Goal: Task Accomplishment & Management: Complete application form

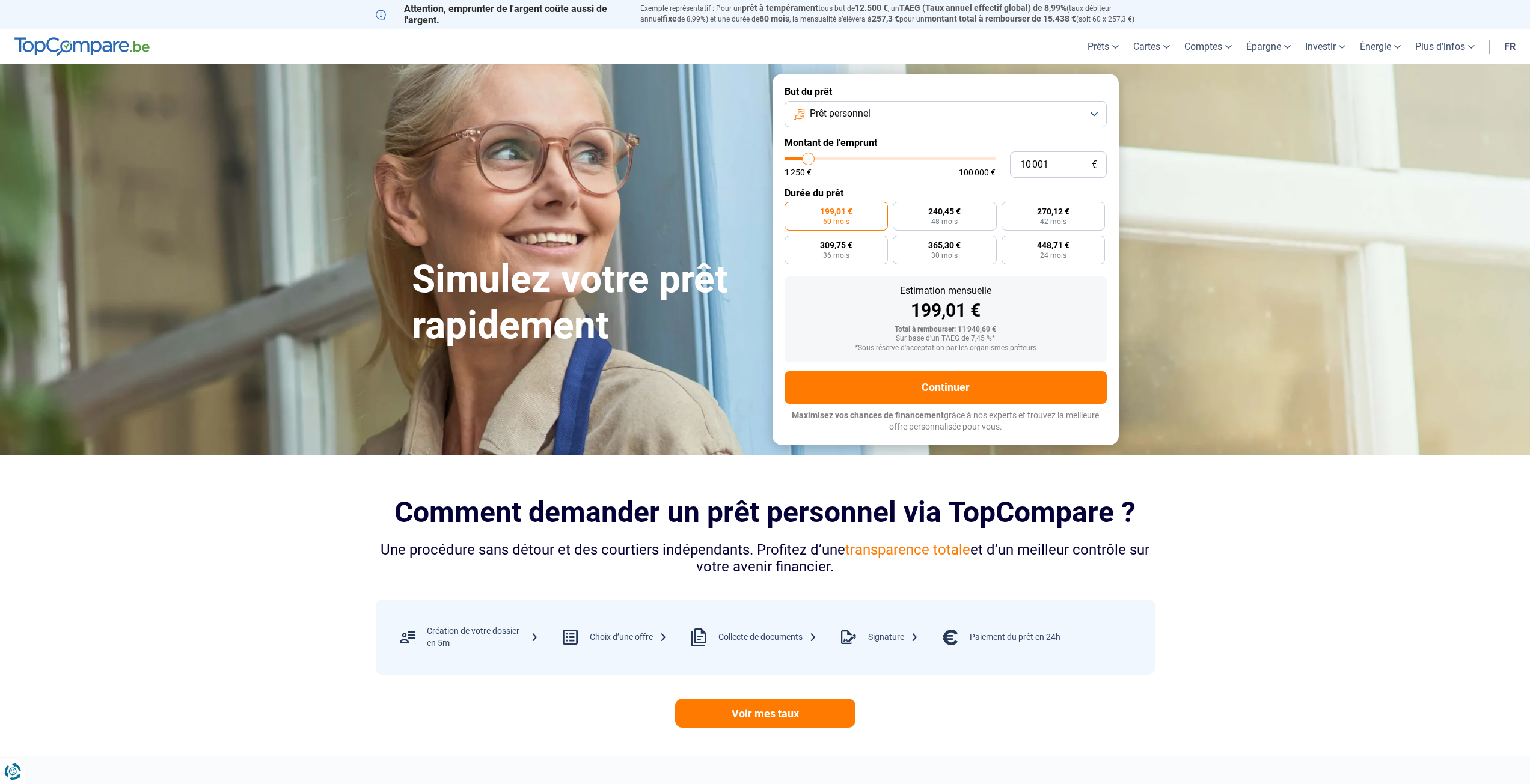
type input "11 500"
type input "11500"
type input "12 000"
type input "12000"
type input "13 000"
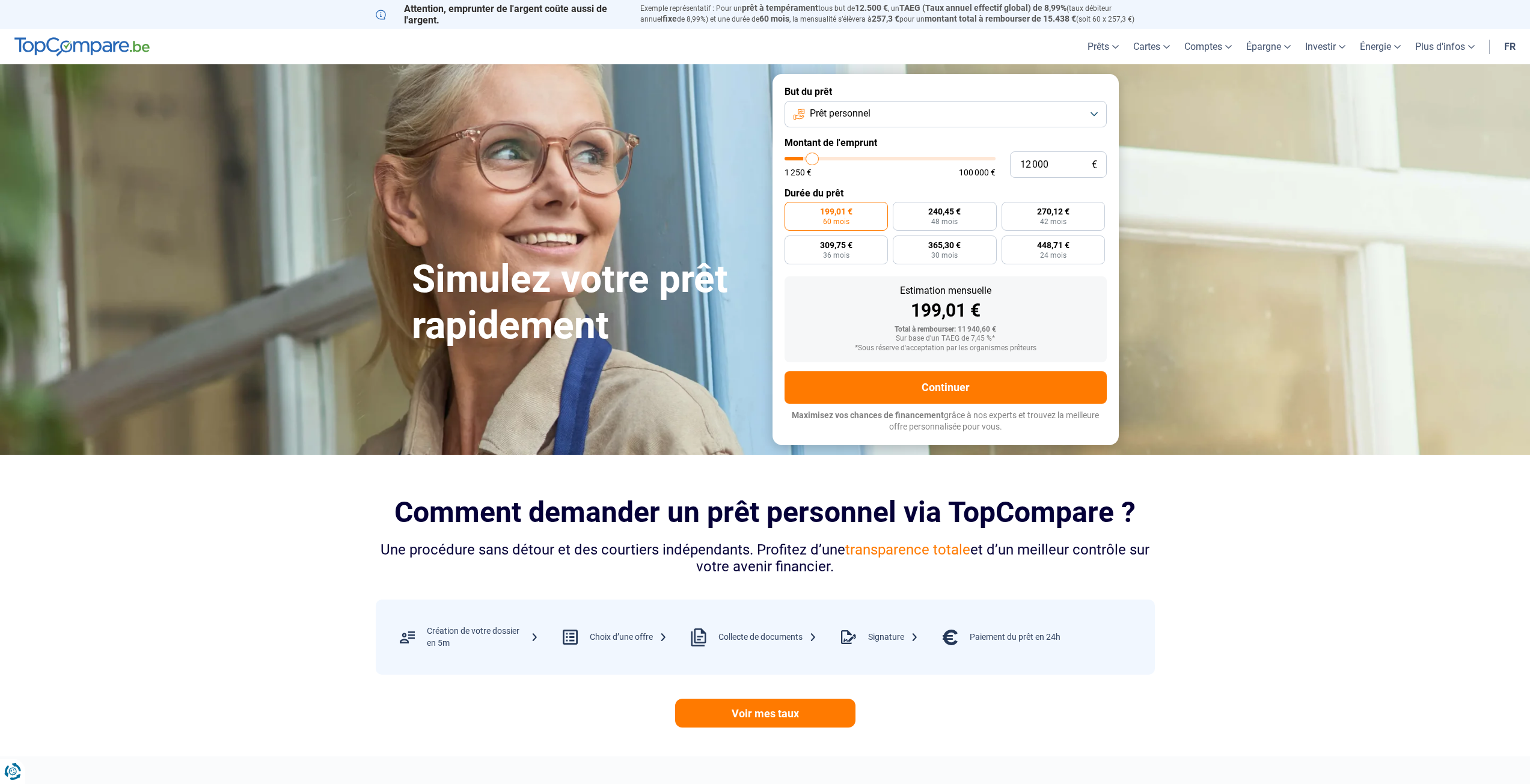
type input "13000"
type input "13 500"
type input "13500"
type input "14 500"
type input "14500"
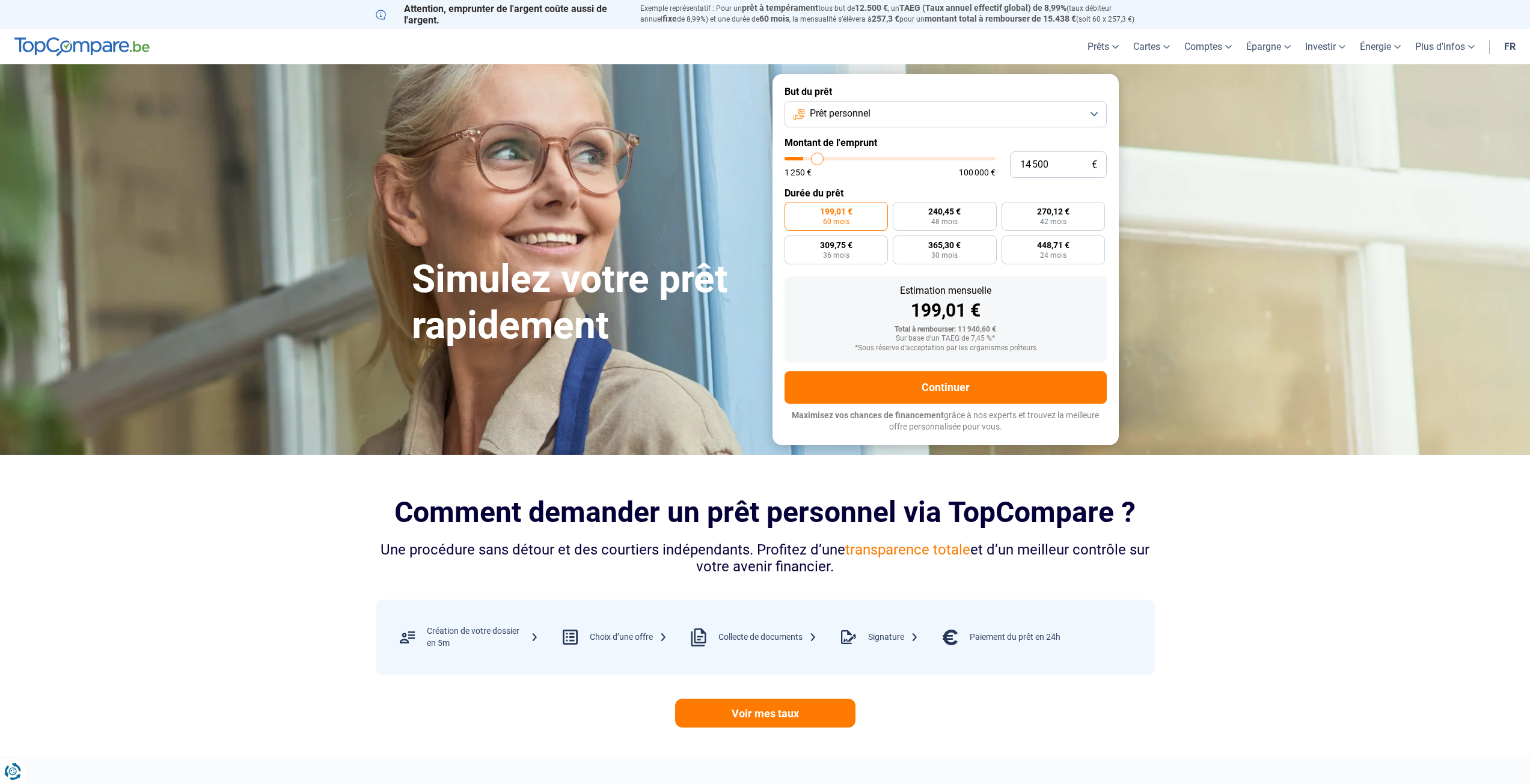
type input "15 000"
drag, startPoint x: 812, startPoint y: 158, endPoint x: 819, endPoint y: 160, distance: 7.3
type input "15000"
click at [819, 160] on input "range" at bounding box center [889, 158] width 211 height 4
type input "15 750"
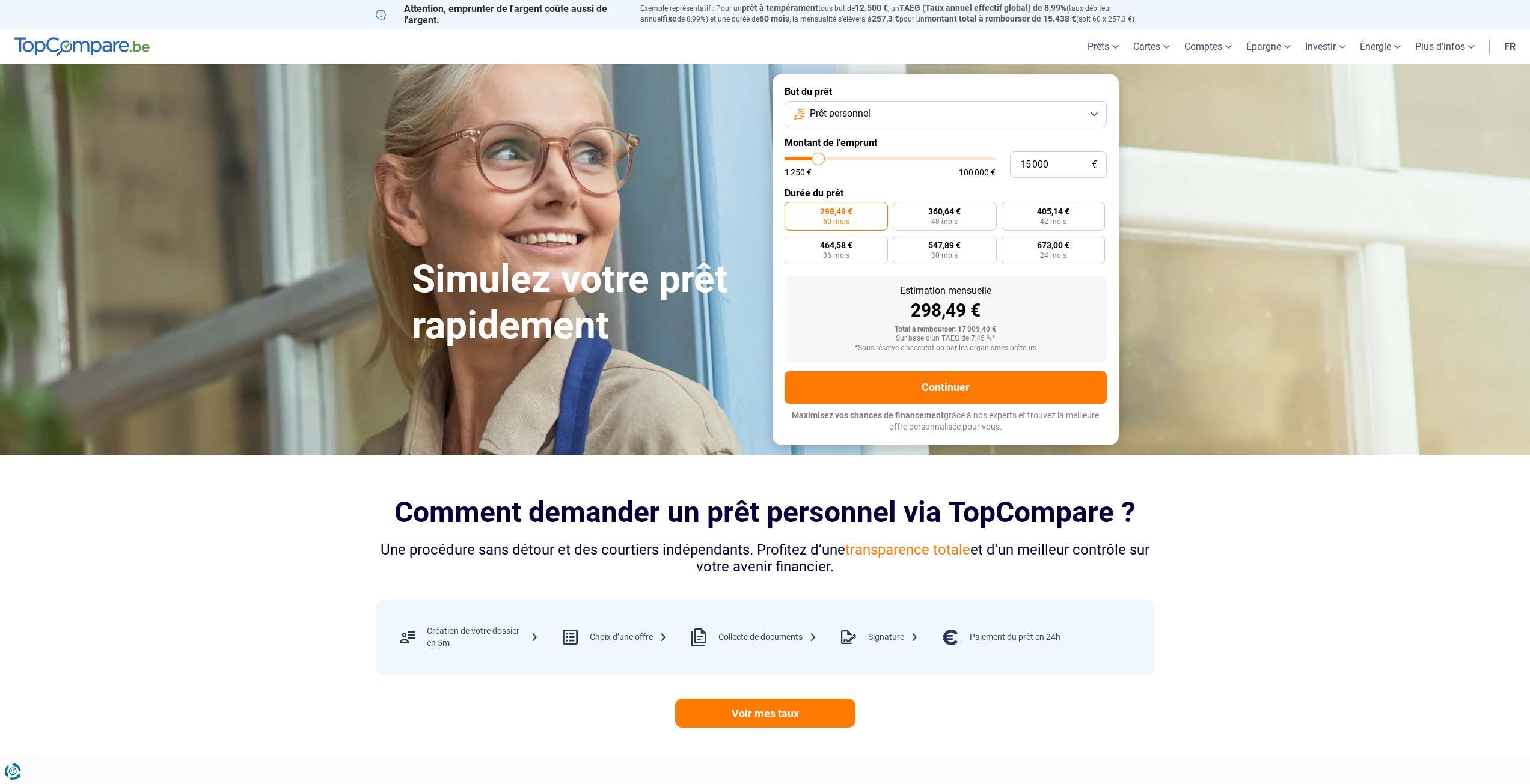
type input "15750"
type input "14 750"
type input "14750"
type input "13 500"
type input "13500"
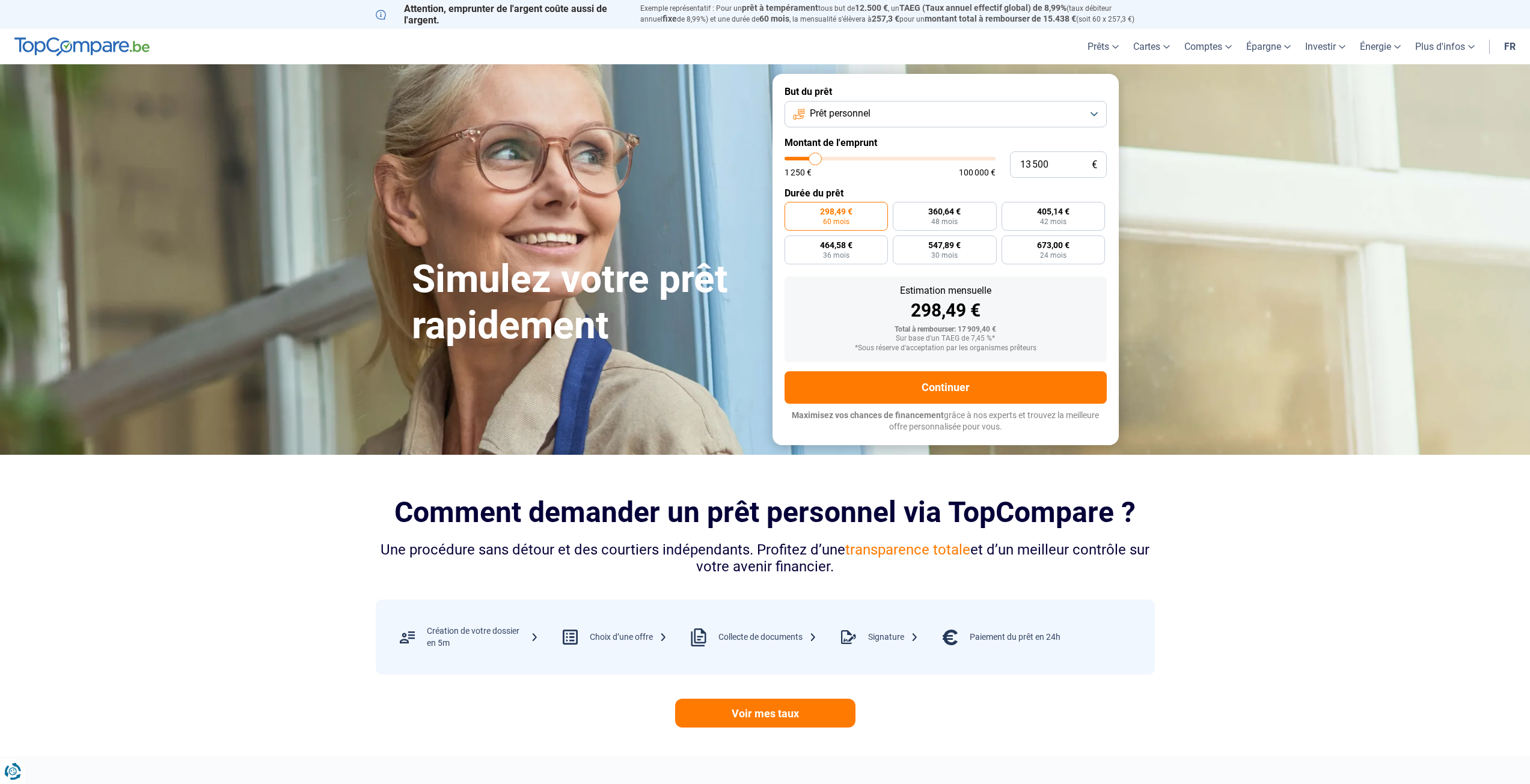
type input "12 750"
type input "12750"
type input "12 500"
type input "12500"
type input "12 000"
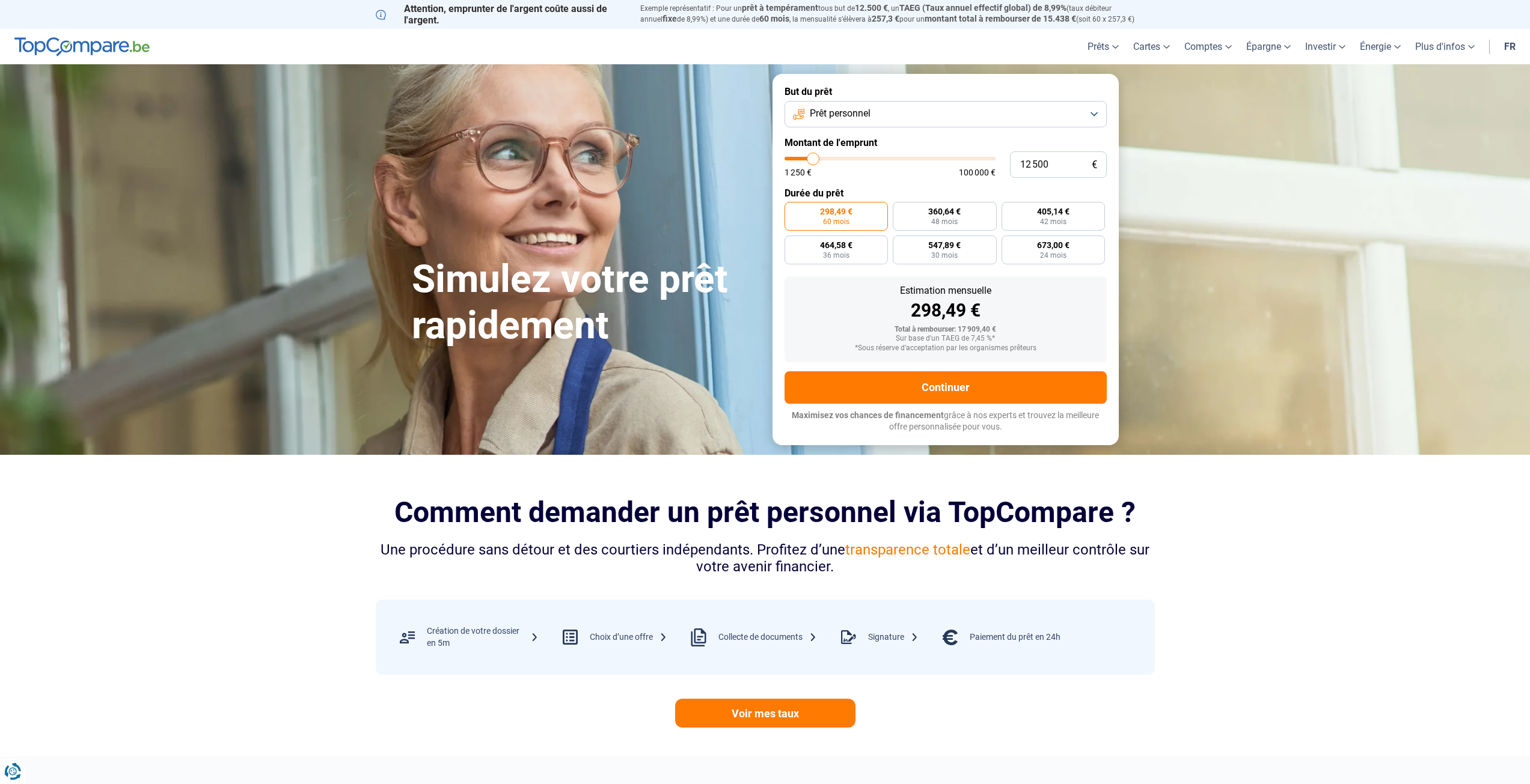
type input "12000"
type input "11 500"
type input "11500"
type input "11 000"
type input "11000"
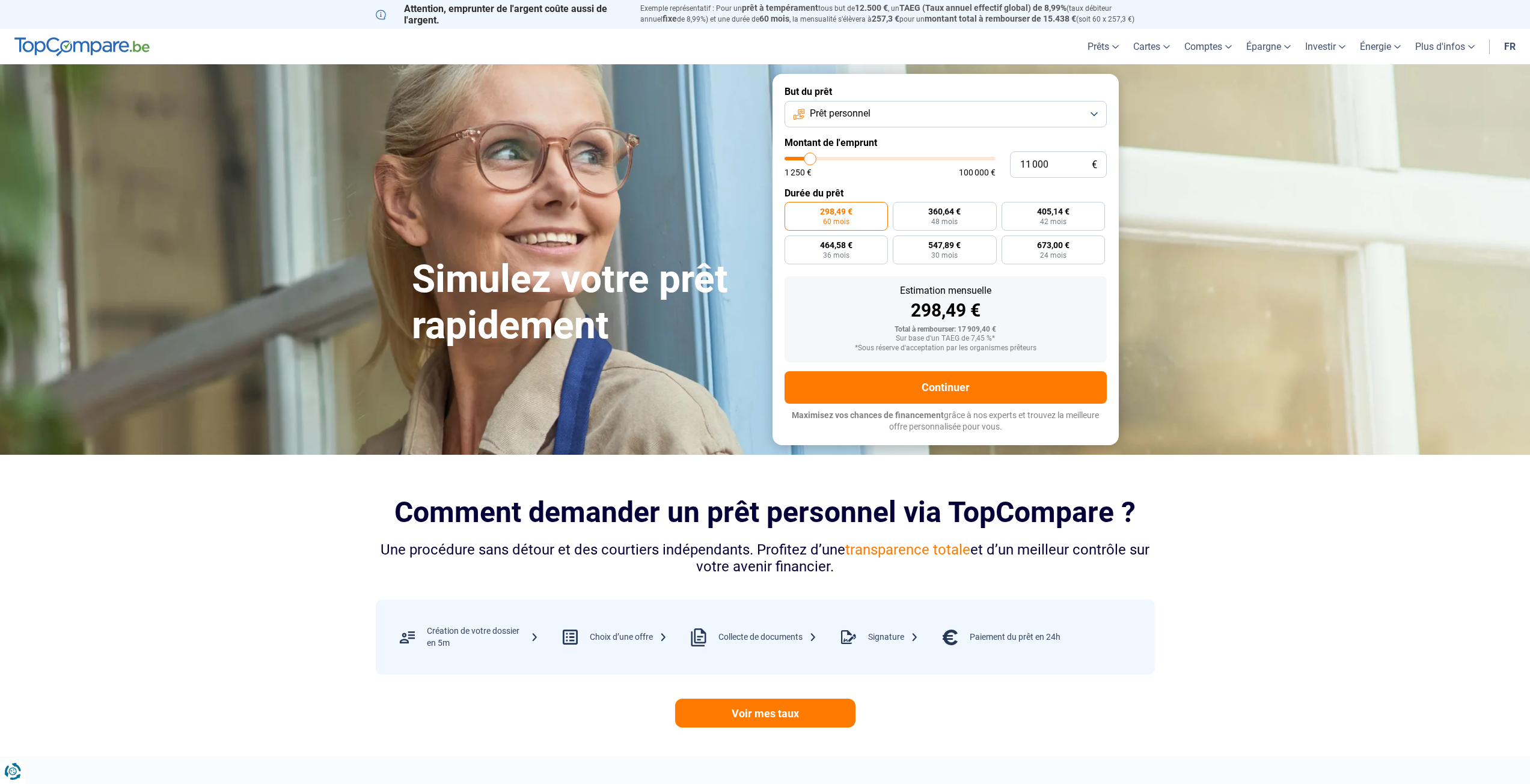
type input "10 500"
type input "10500"
type input "10 250"
type input "10250"
type input "9 750"
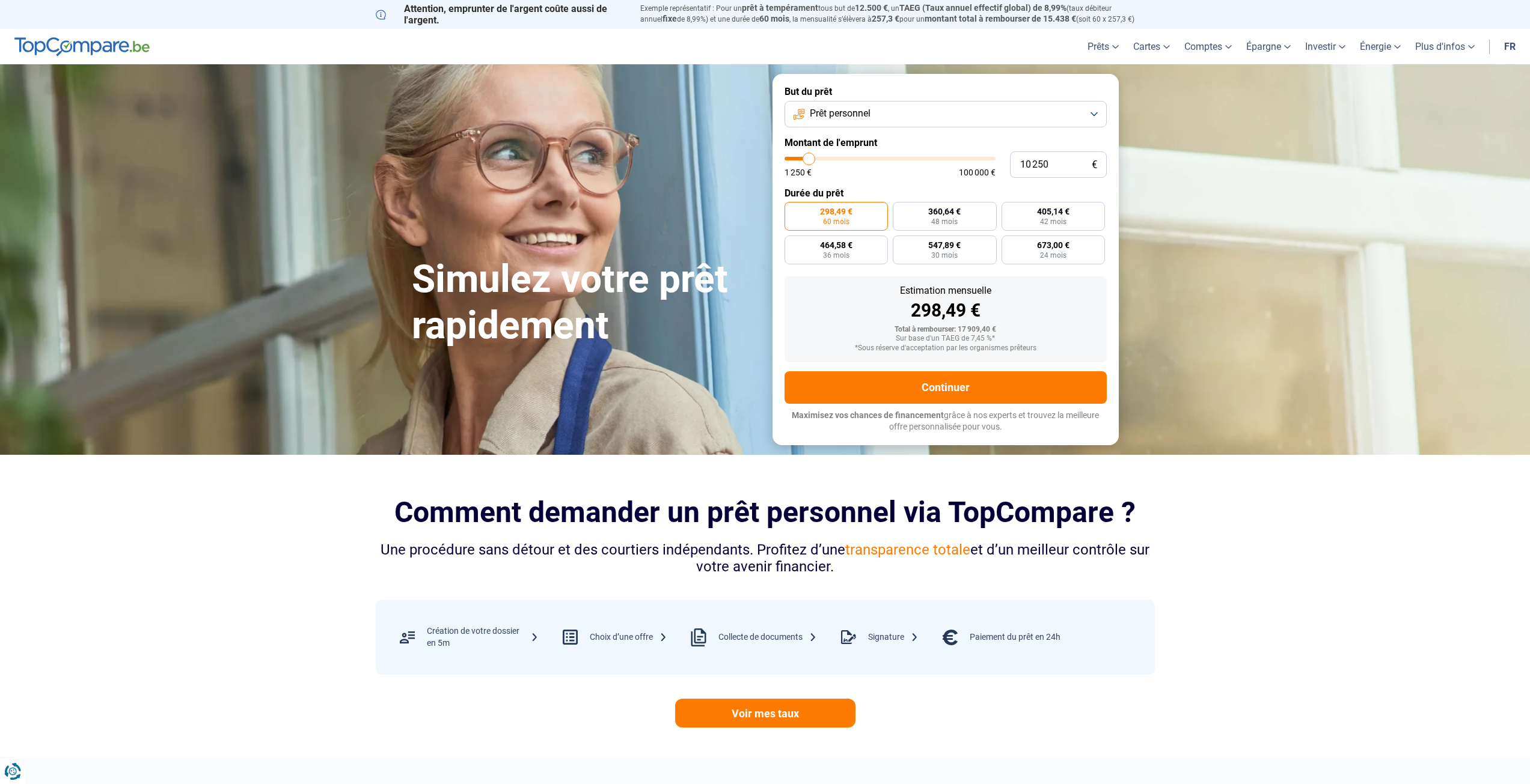
type input "9750"
type input "9 000"
type input "9000"
type input "8 500"
type input "8500"
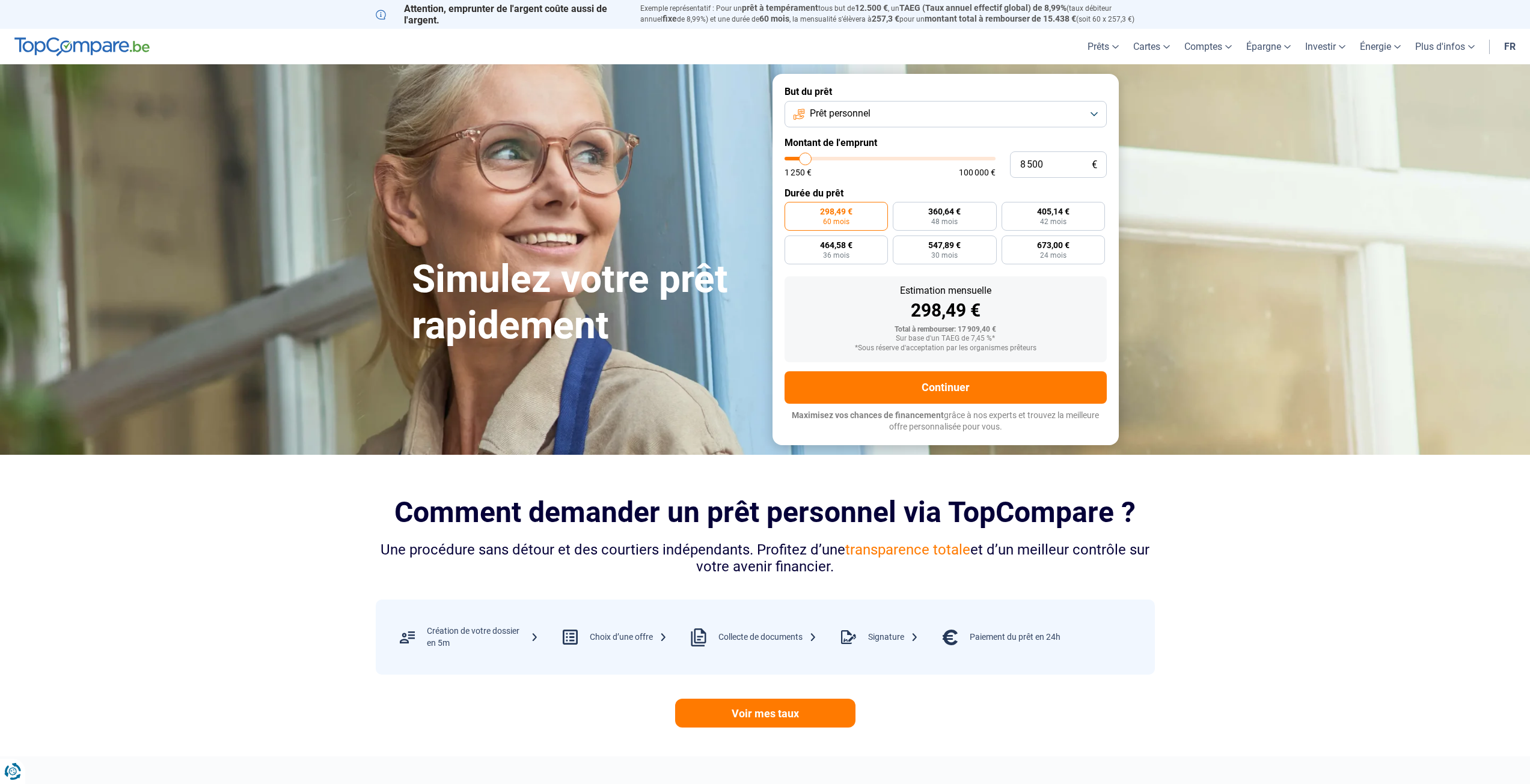
type input "8 000"
type input "8000"
type input "7 500"
type input "7500"
type input "7 250"
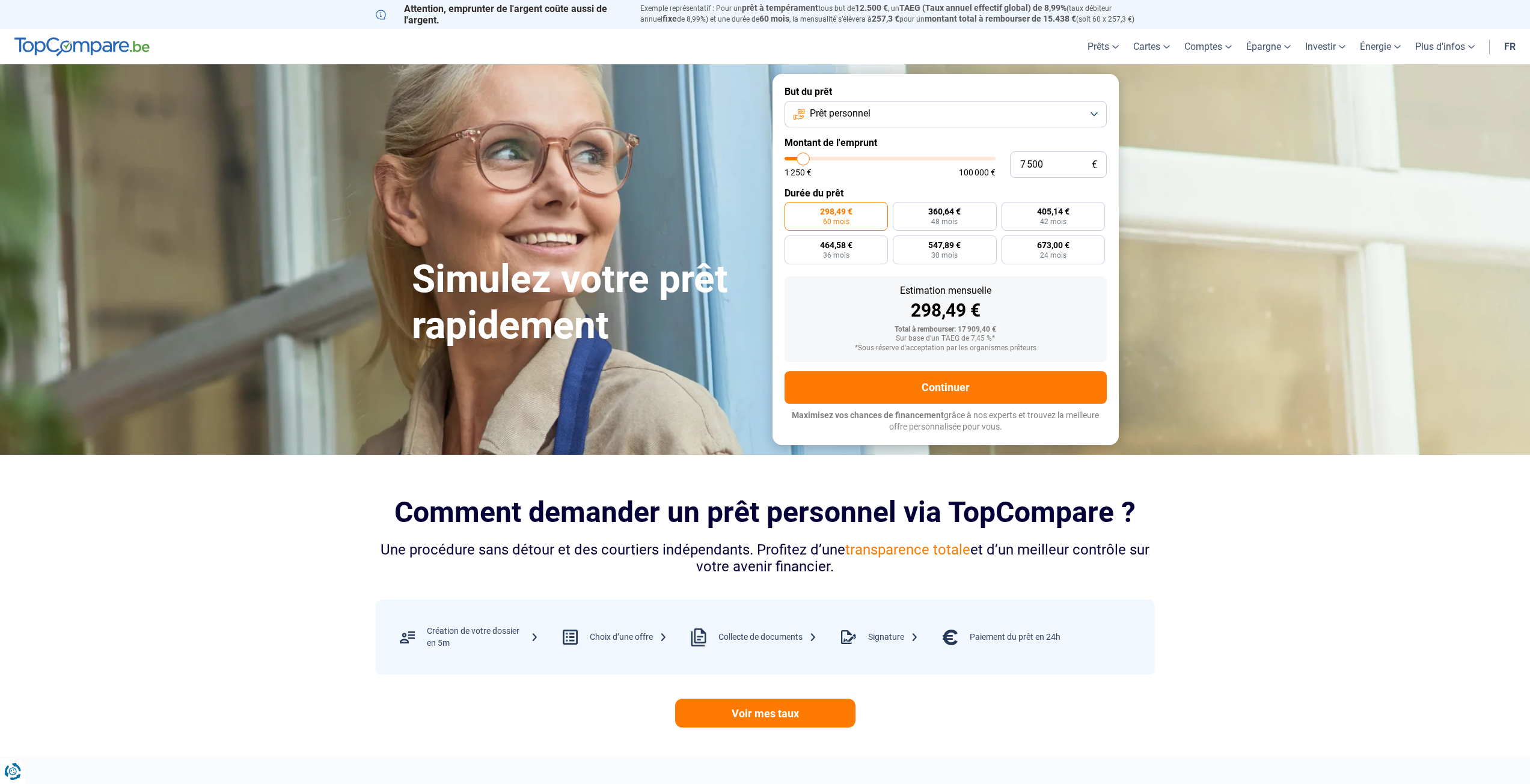
type input "7250"
type input "7 000"
type input "7000"
type input "6 750"
type input "6750"
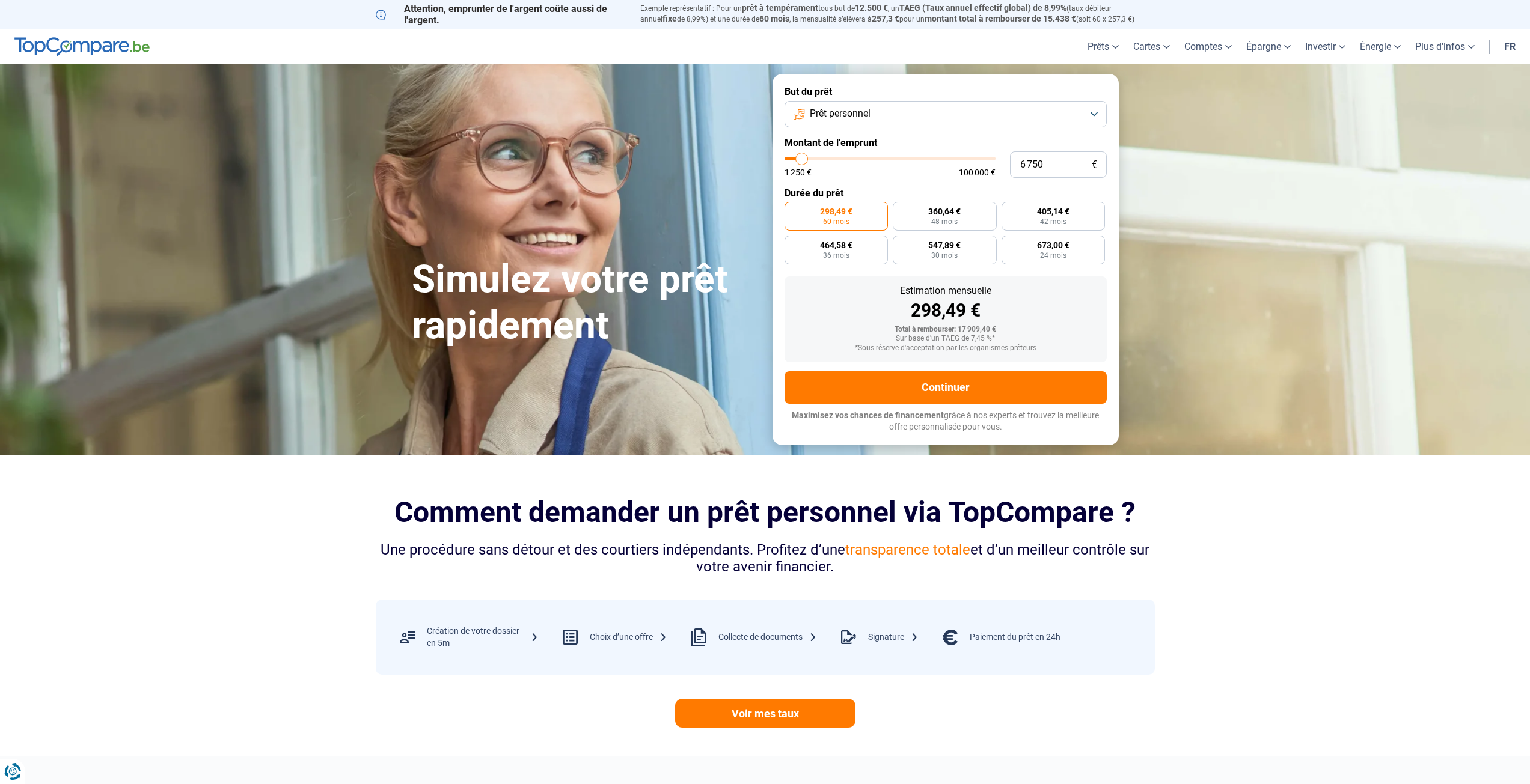
type input "6 500"
type input "6500"
type input "6 000"
type input "6000"
type input "5 750"
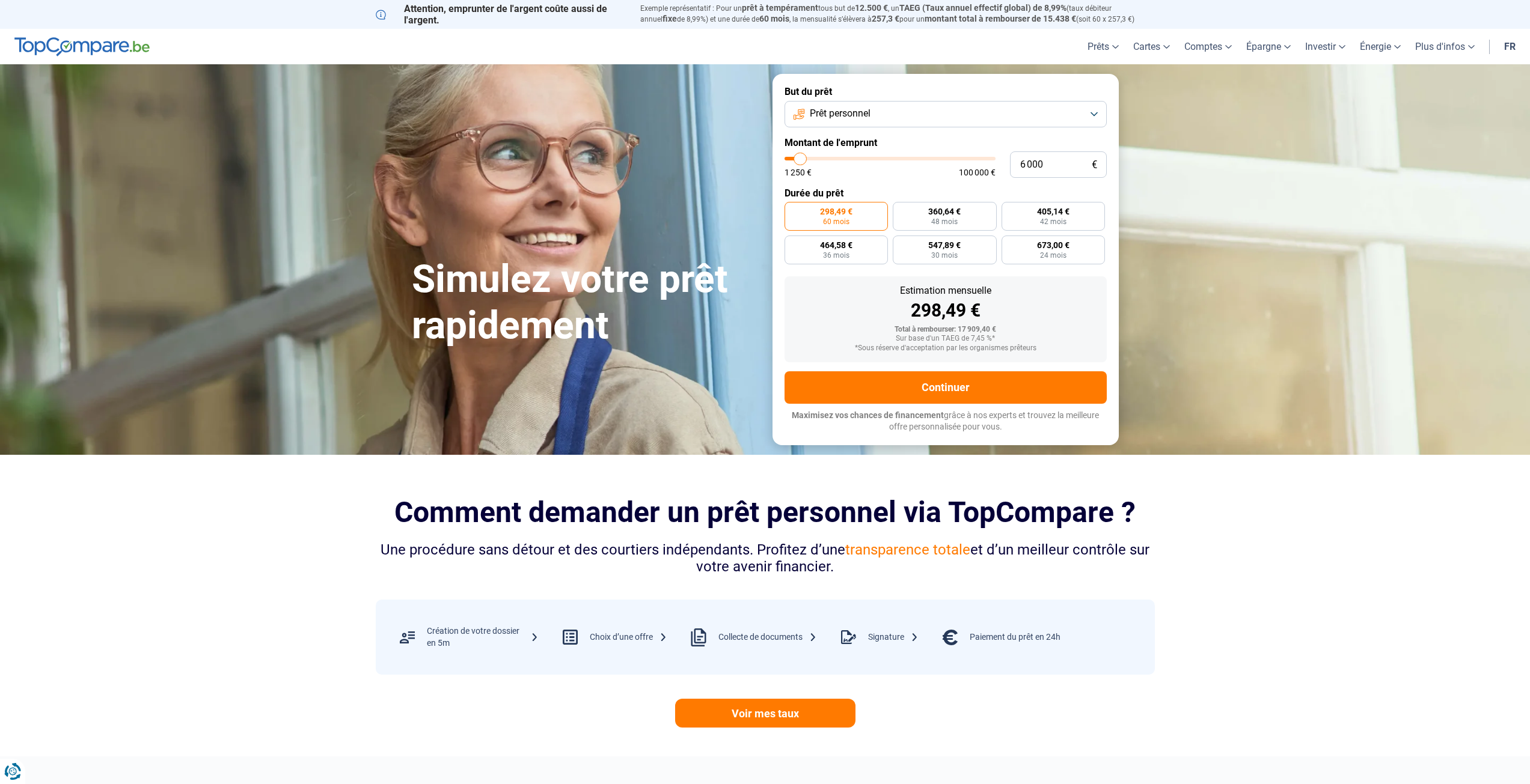
type input "5750"
type input "5 500"
type input "5500"
type input "5 250"
type input "5250"
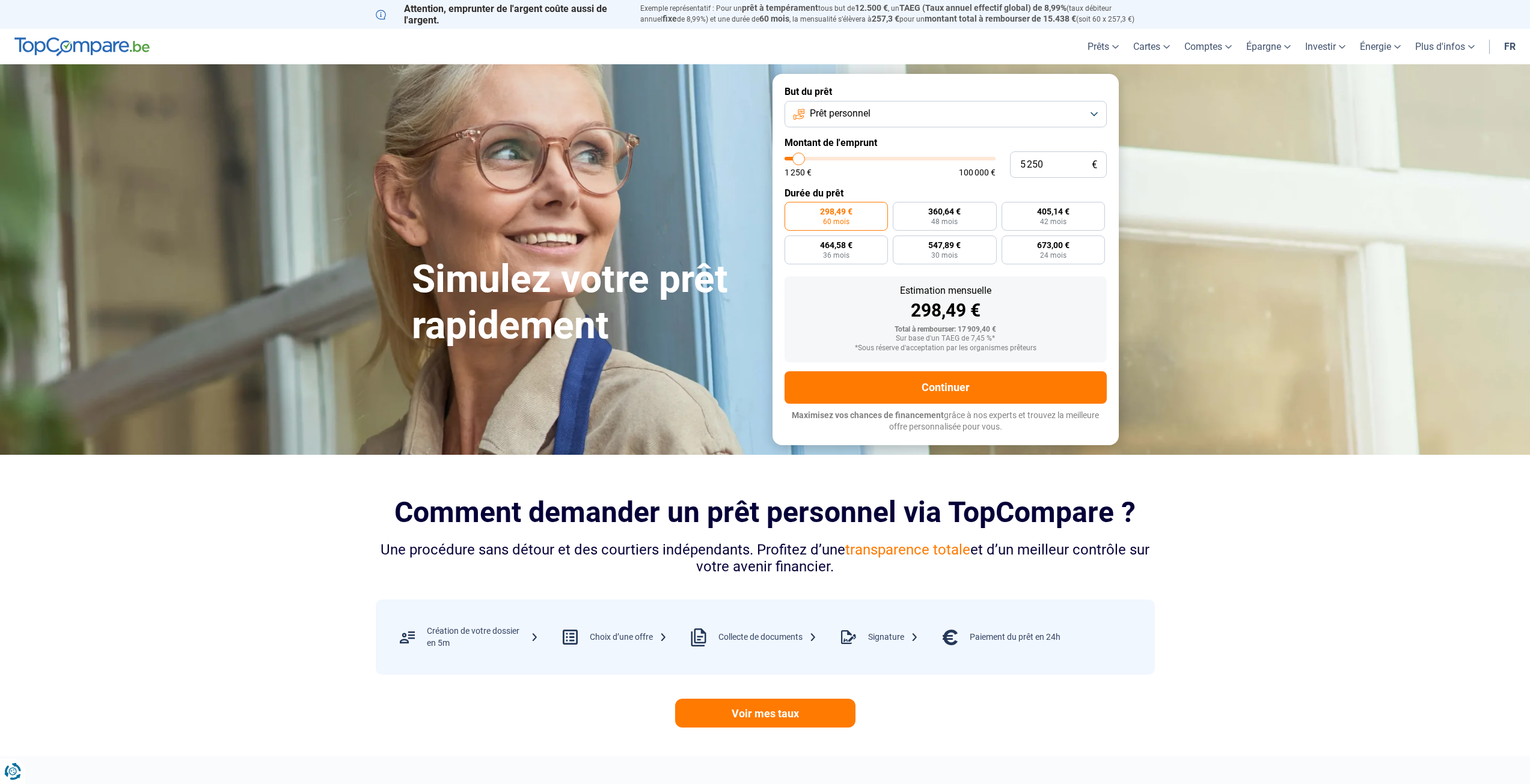
type input "4 500"
type input "4500"
type input "4 000"
type input "4000"
type input "3 000"
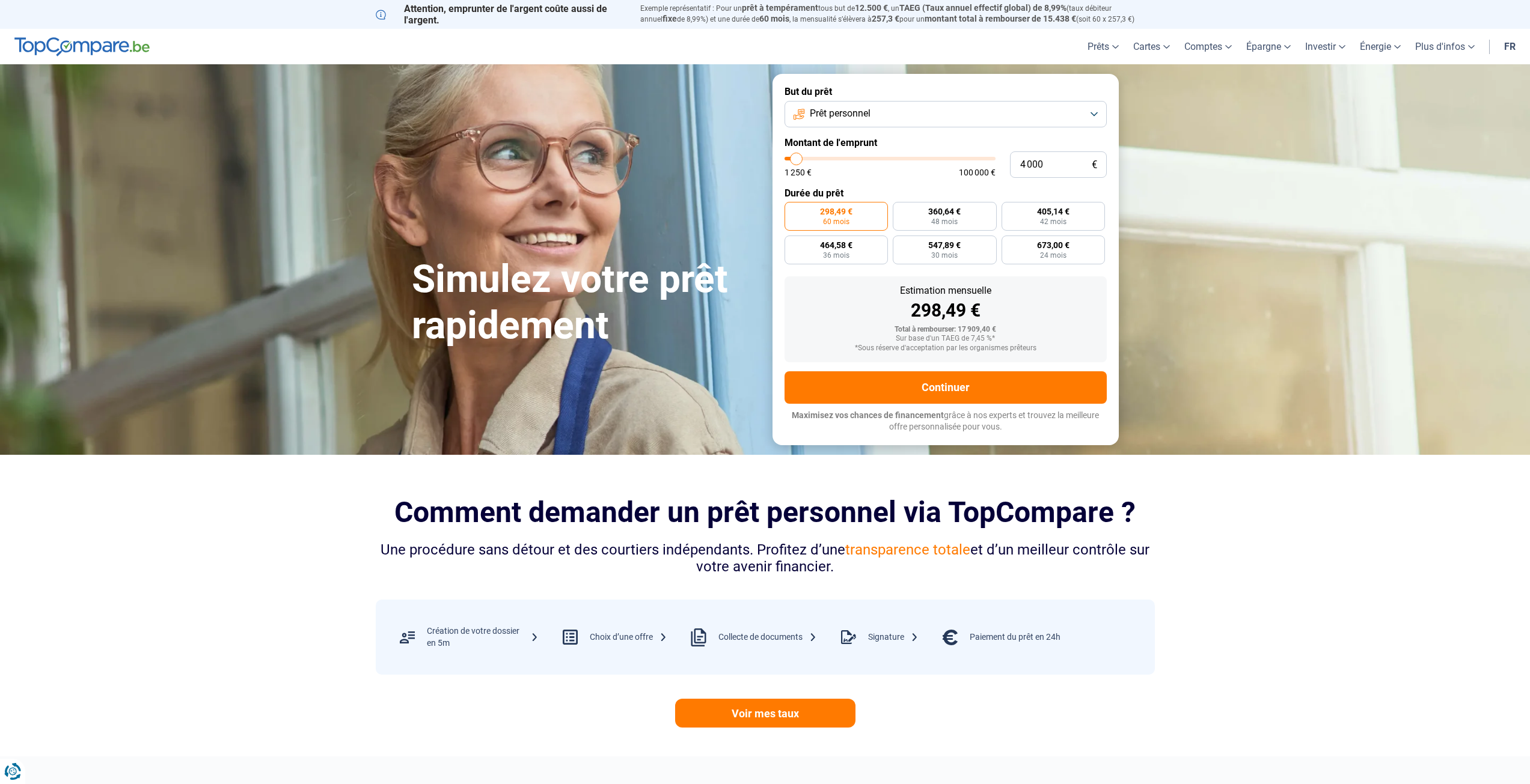
type input "3000"
type input "2 500"
type input "2500"
type input "2 000"
type input "2000"
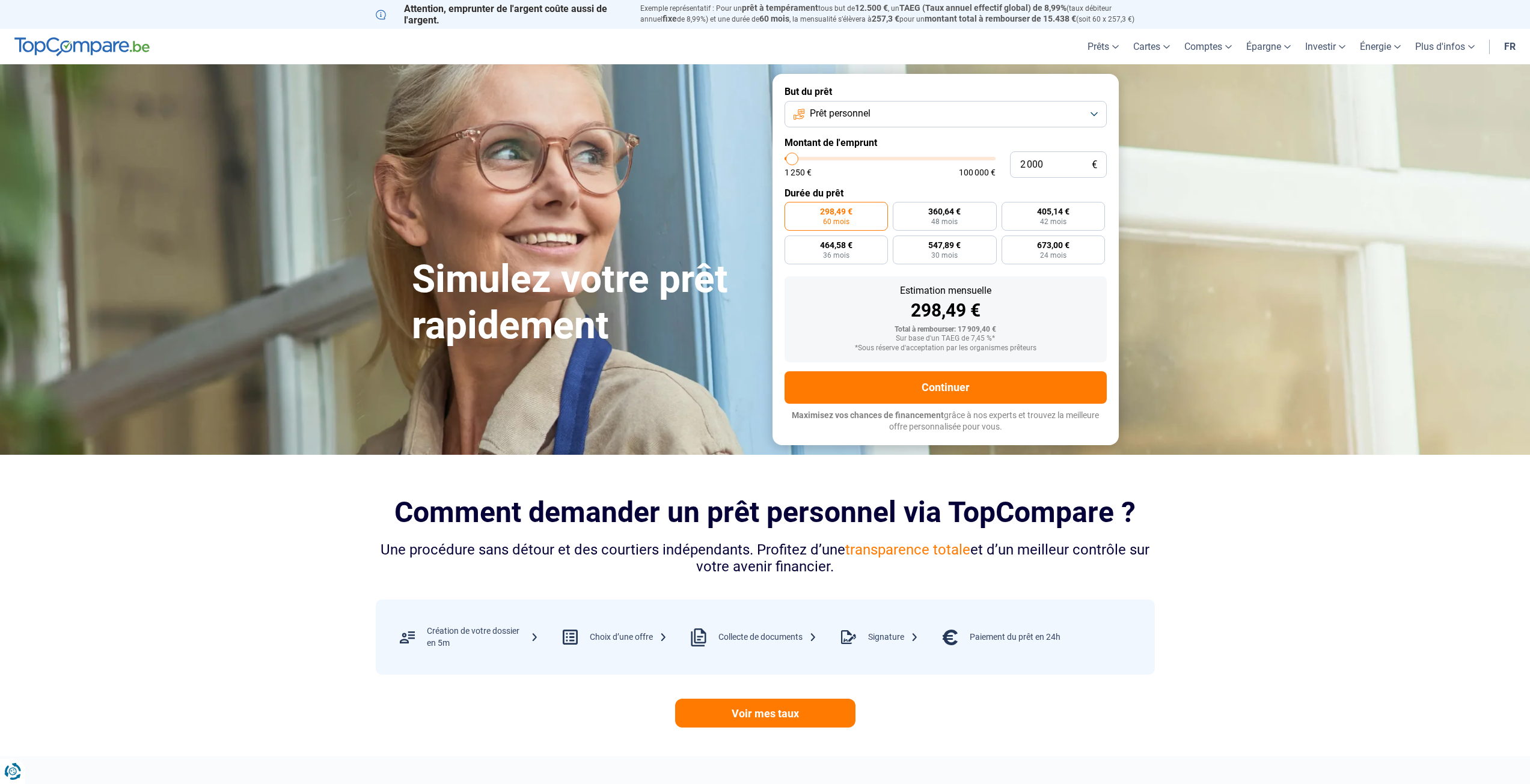
type input "1 250"
type input "1250"
type input "1 500"
type input "1500"
type input "2 000"
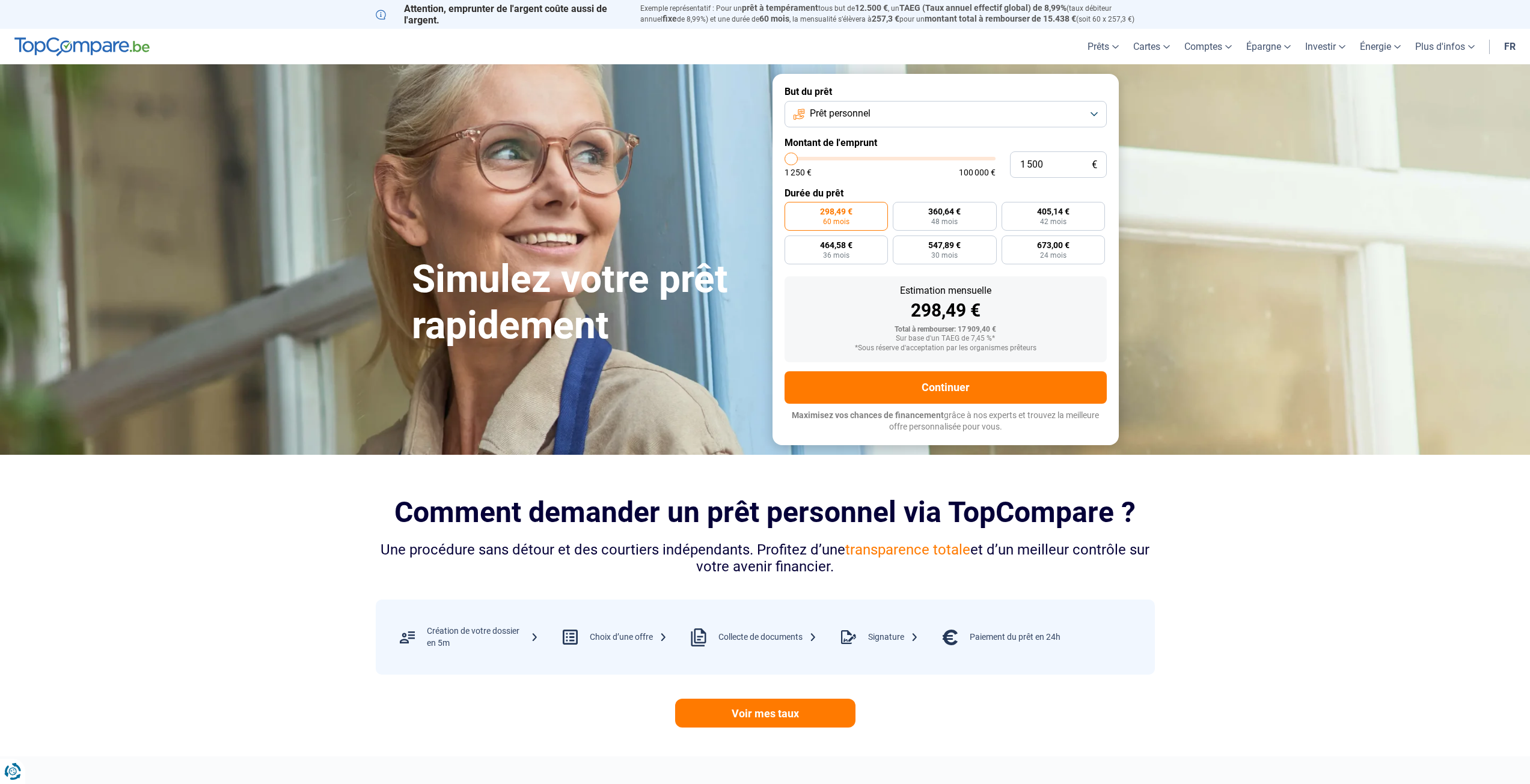
type input "2000"
type input "2 250"
type input "2250"
type input "2 500"
type input "2500"
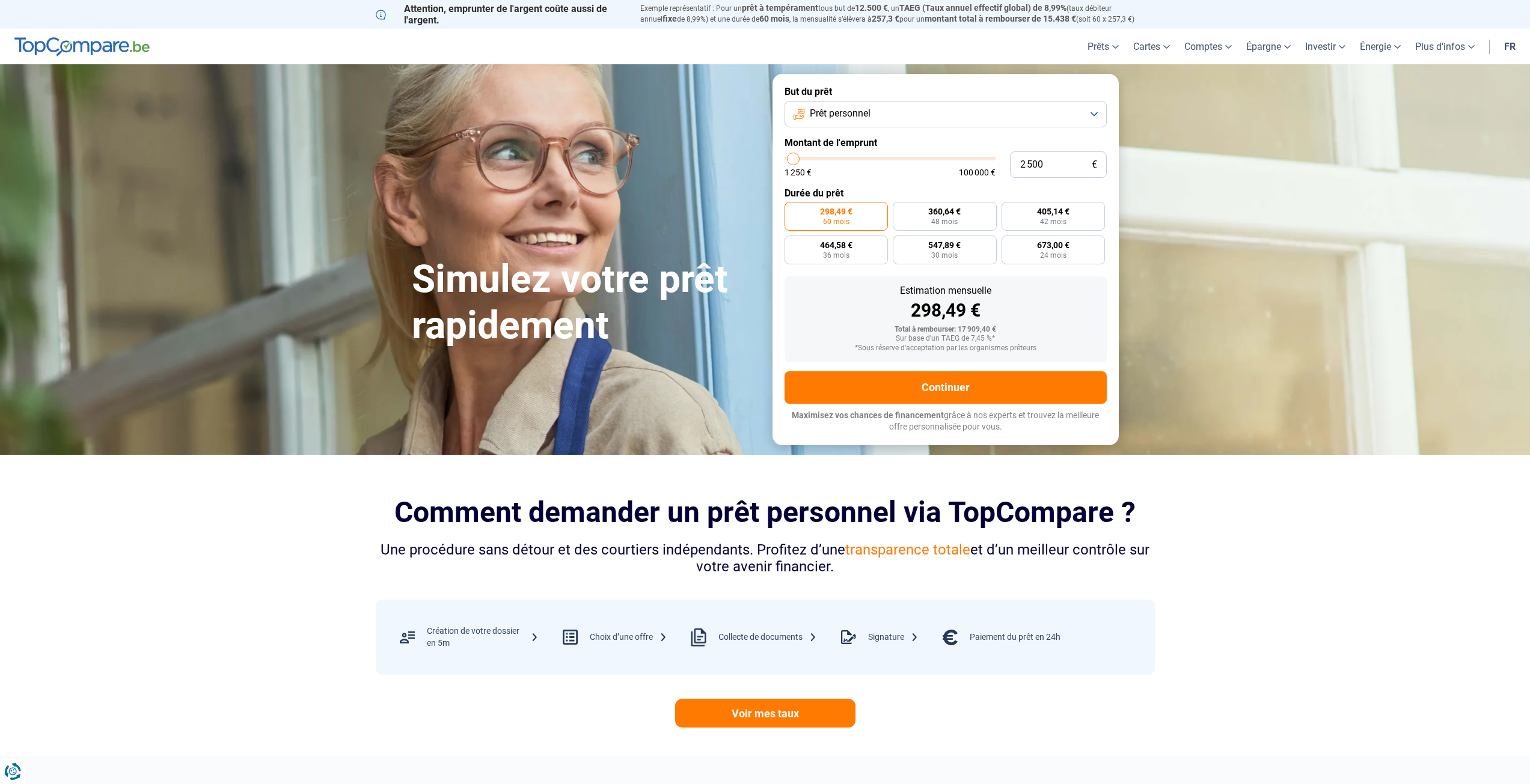
type input "2 750"
type input "2750"
type input "3 000"
type input "3000"
type input "3 500"
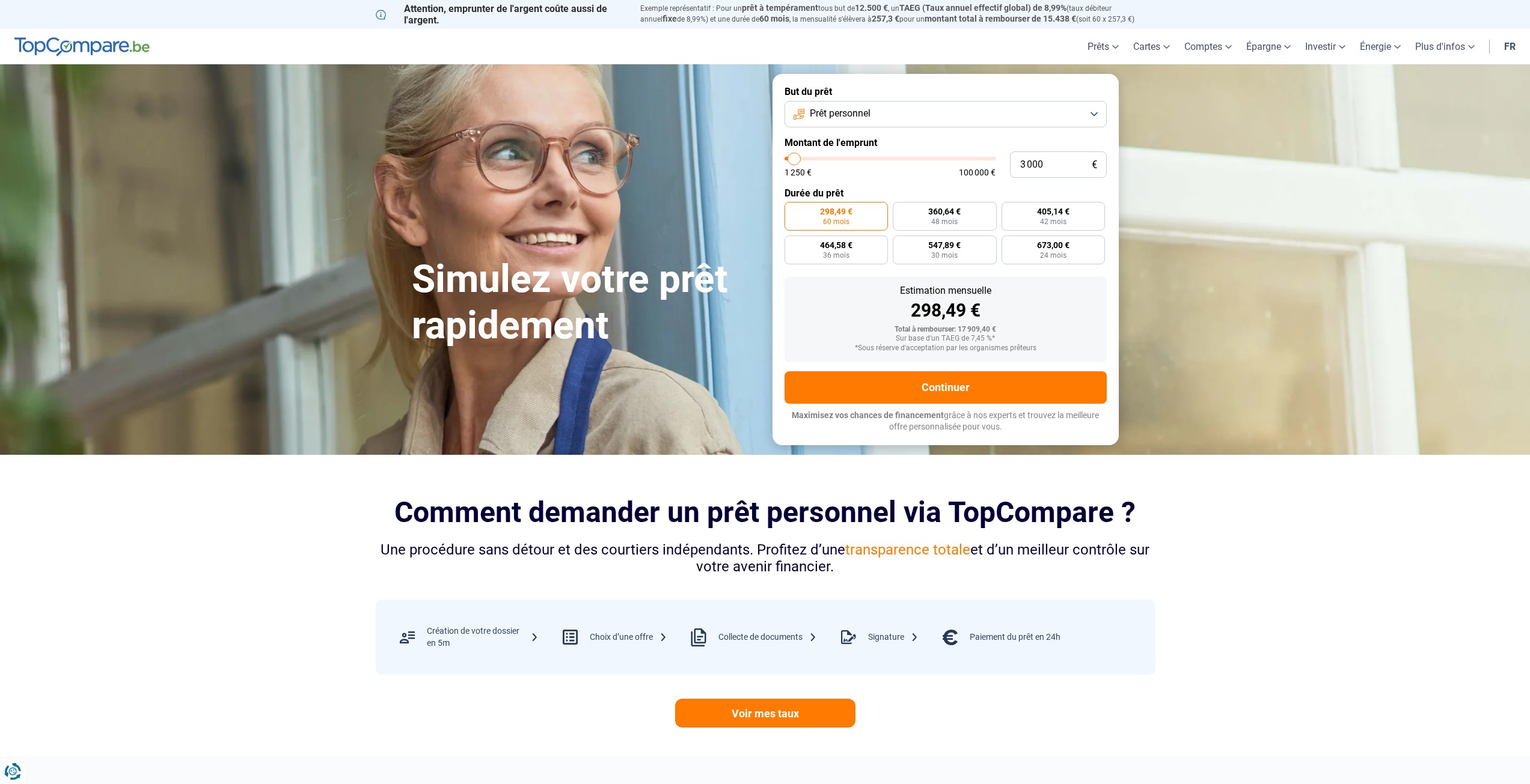
type input "3500"
type input "3 750"
type input "3750"
type input "3 000"
type input "3000"
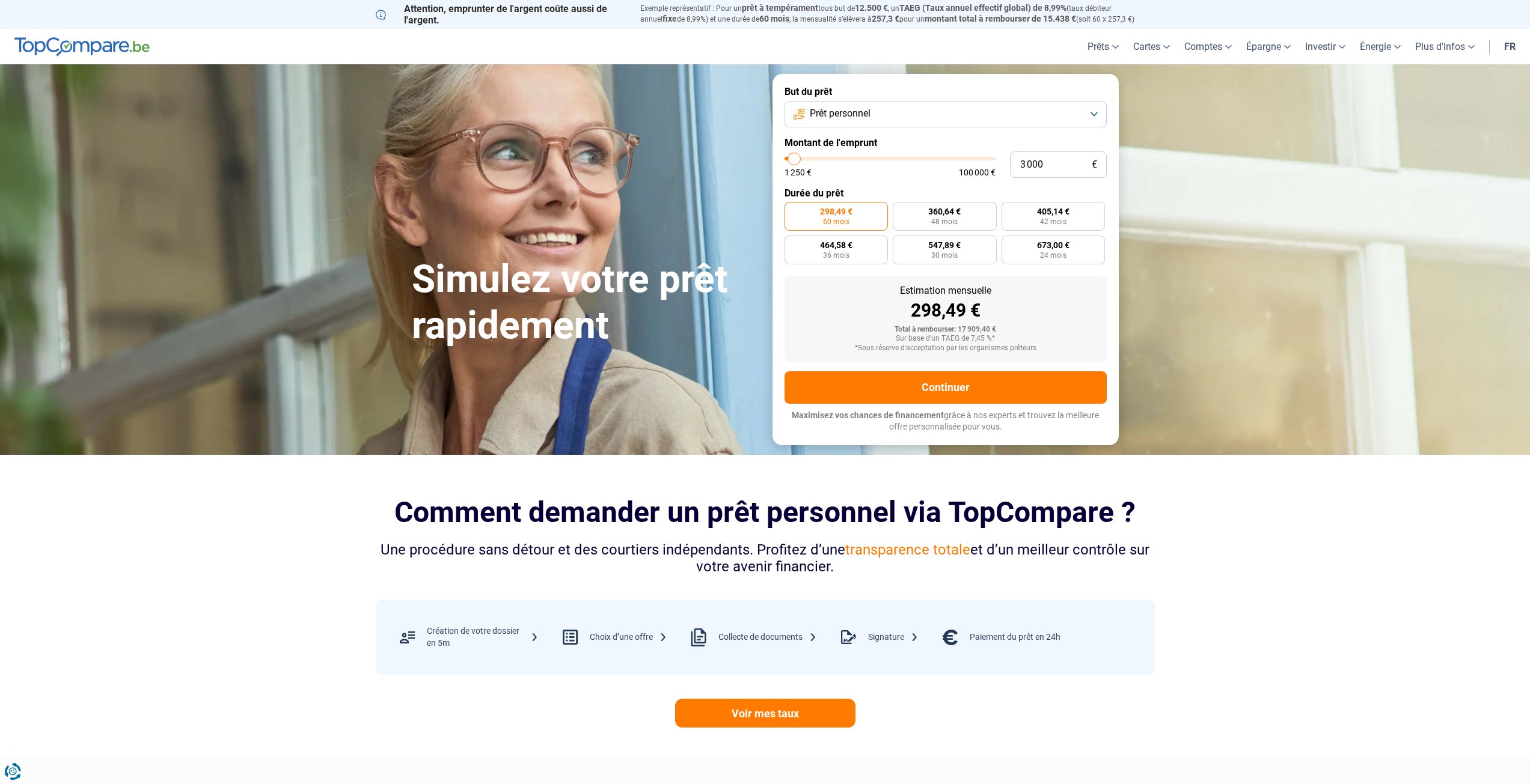
type input "2 750"
type input "2750"
type input "2 500"
type input "2500"
type input "2 250"
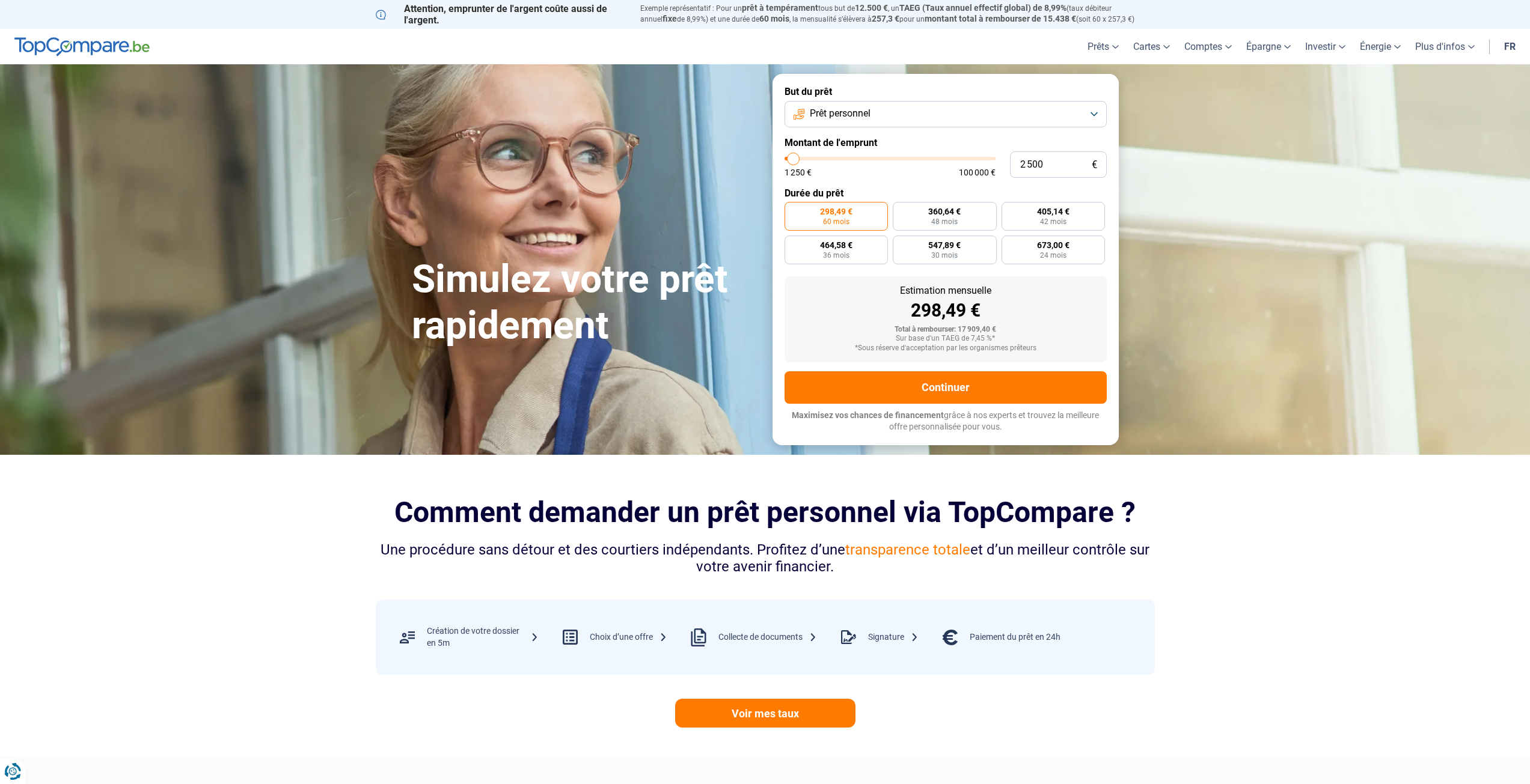
type input "2250"
type input "2 500"
type input "2500"
type input "2 750"
type input "2750"
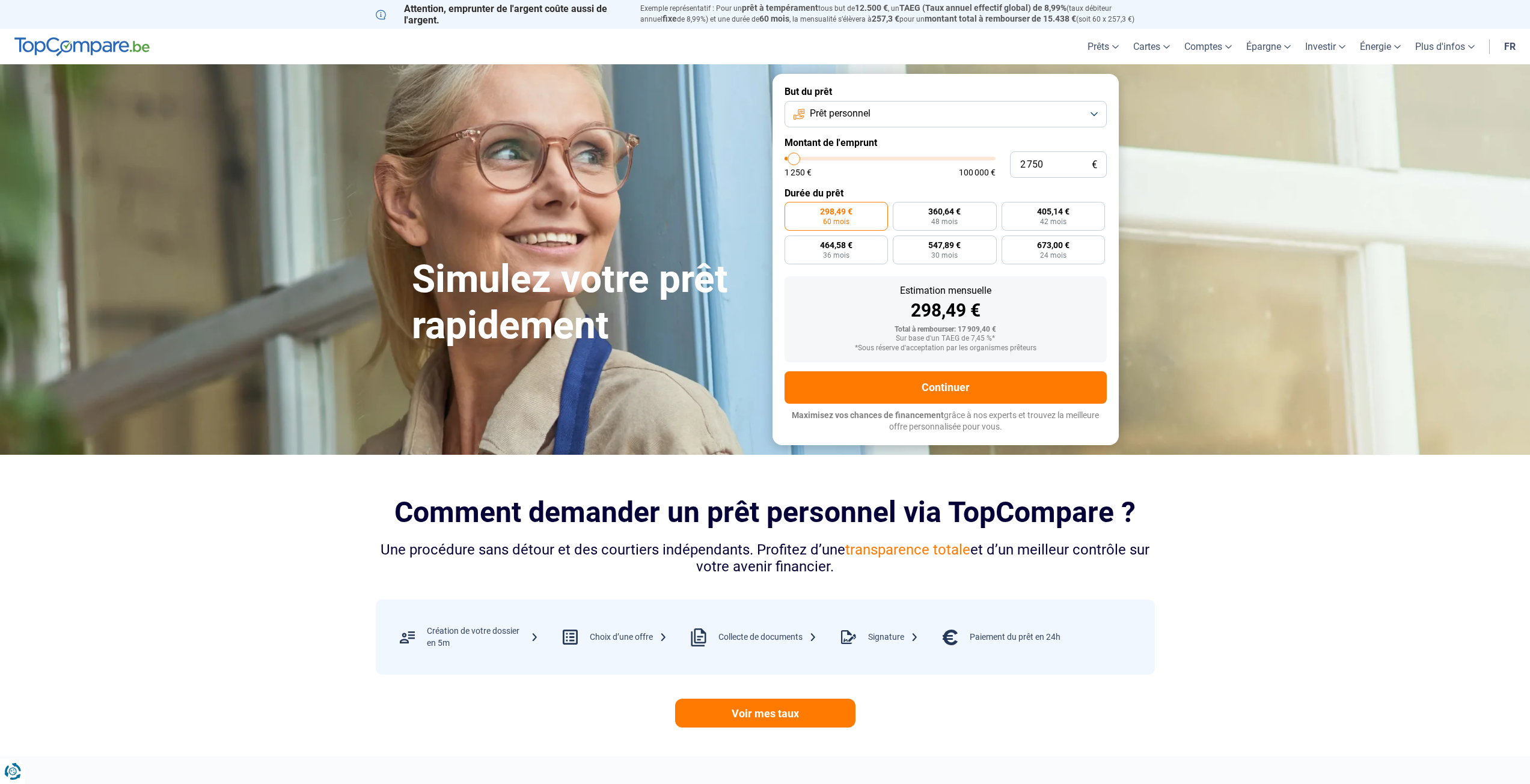
type input "3 000"
type input "3000"
type input "3 500"
type input "3500"
type input "3 750"
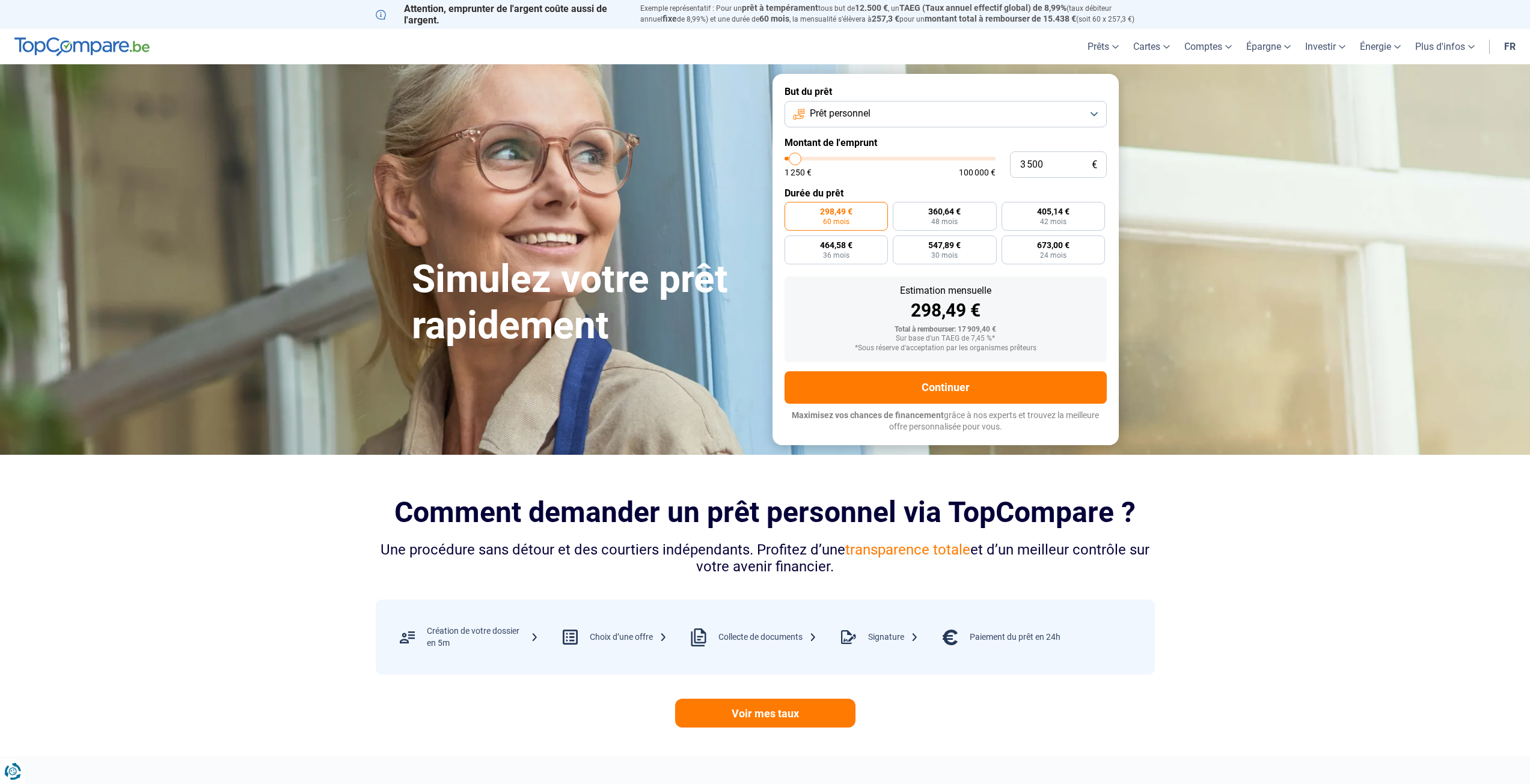
type input "3750"
type input "4 000"
type input "4000"
type input "4 250"
type input "4250"
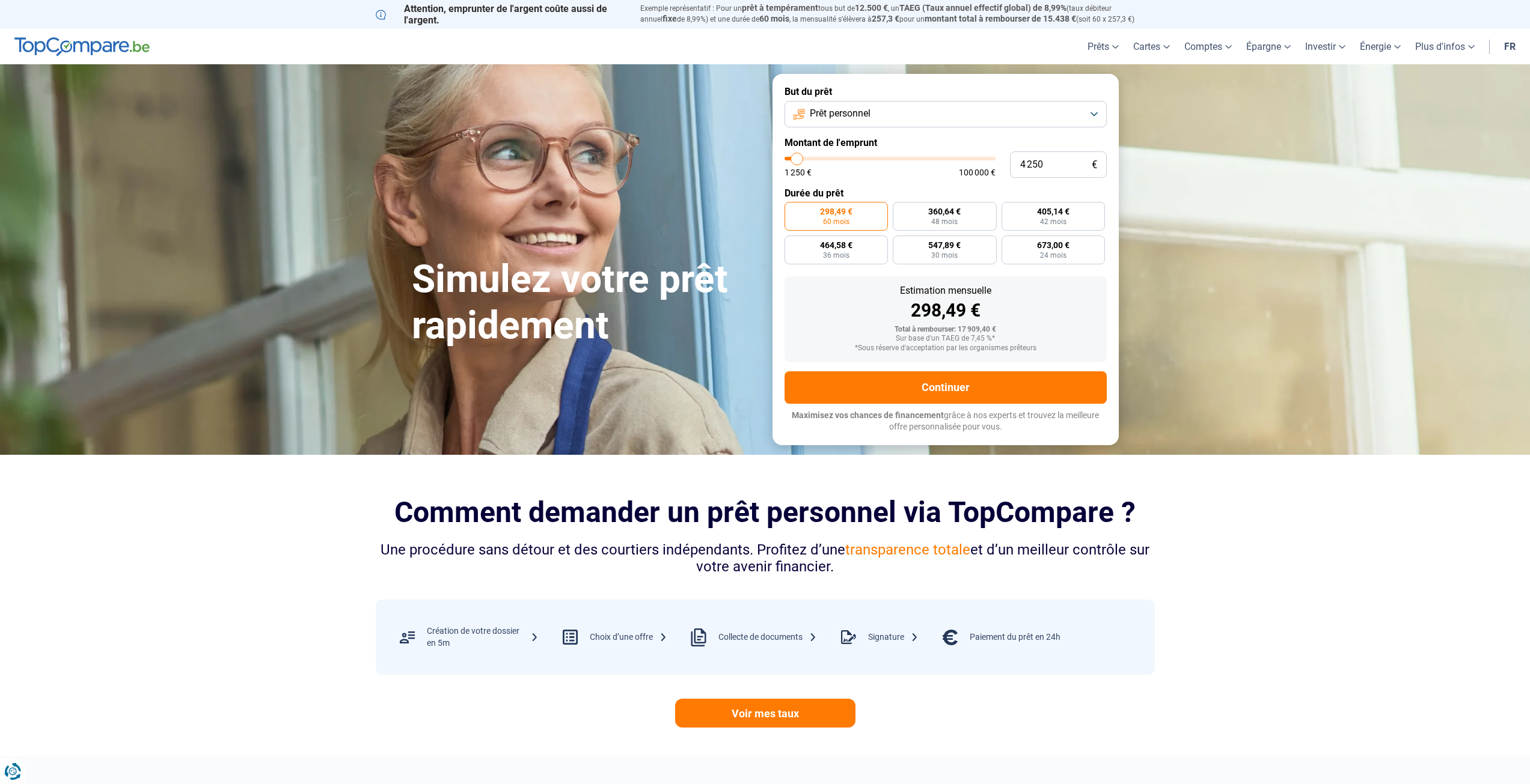
type input "5 000"
type input "5000"
type input "5 250"
type input "5250"
type input "5 500"
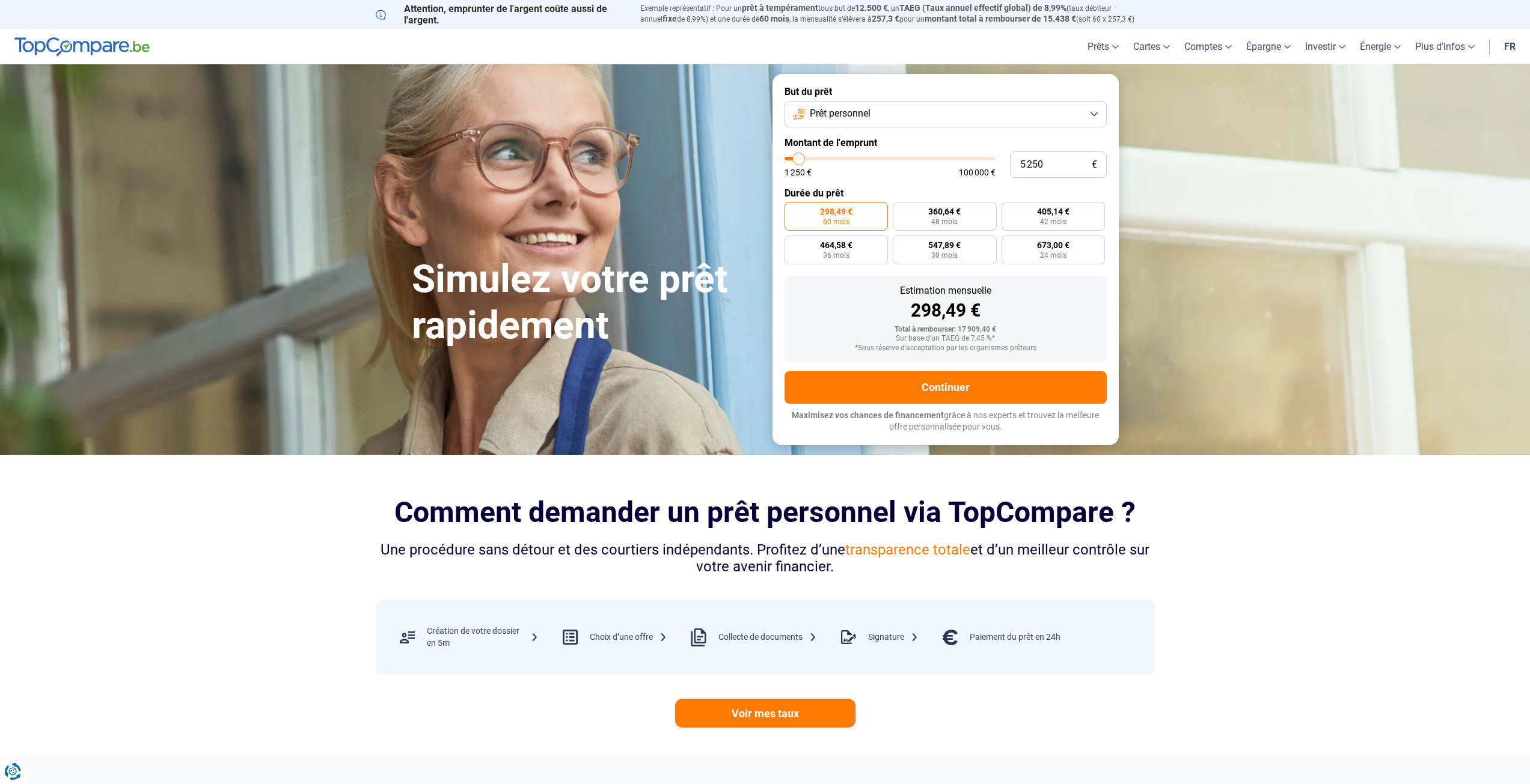
type input "5500"
type input "5 750"
type input "5750"
type input "5 500"
type input "5500"
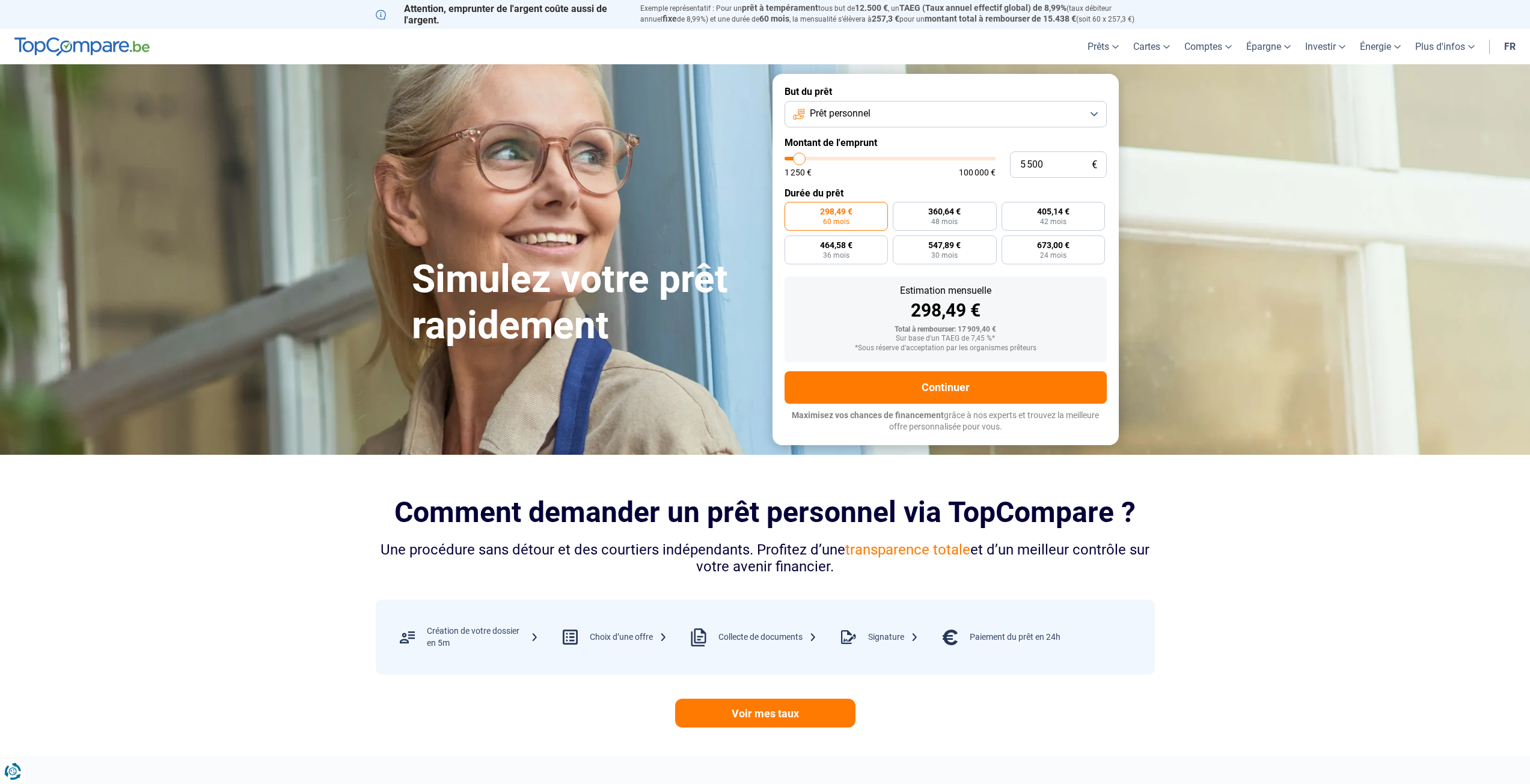
type input "5 250"
type input "5250"
type input "5 000"
type input "5000"
type input "4 500"
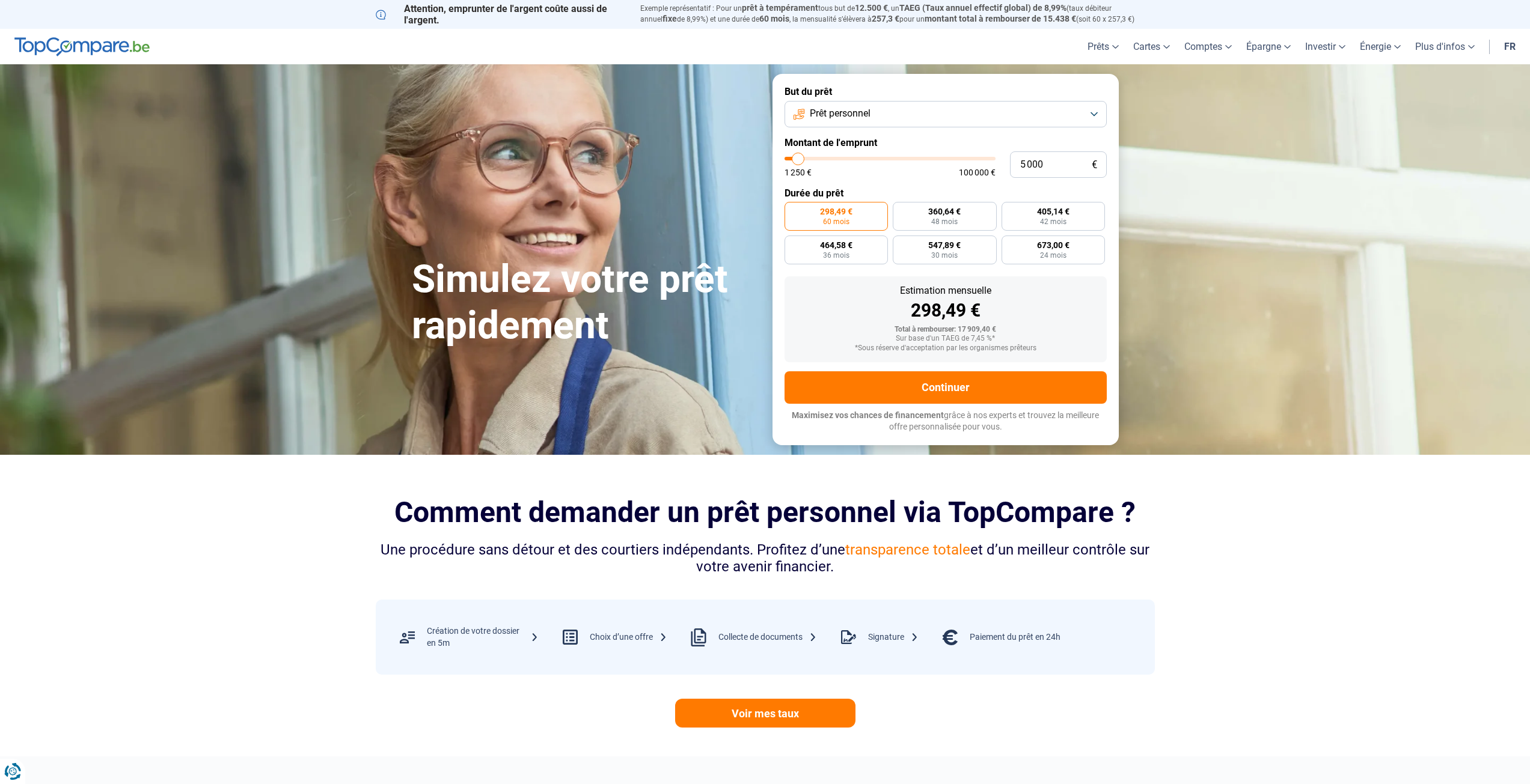
type input "4500"
type input "5 000"
type input "5000"
type input "5 250"
type input "5250"
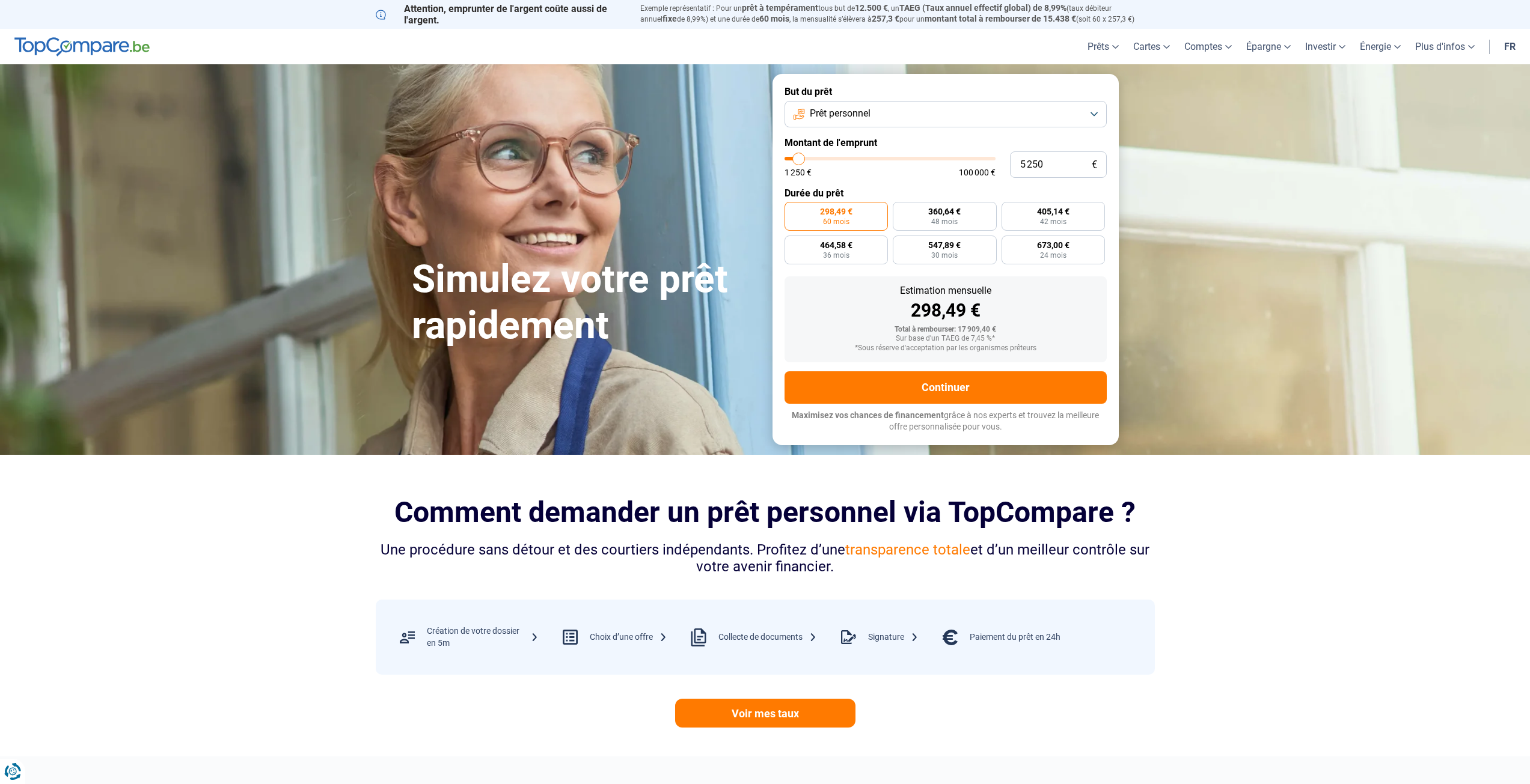
type input "5 000"
type input "5000"
type input "4 500"
type input "4500"
type input "5 000"
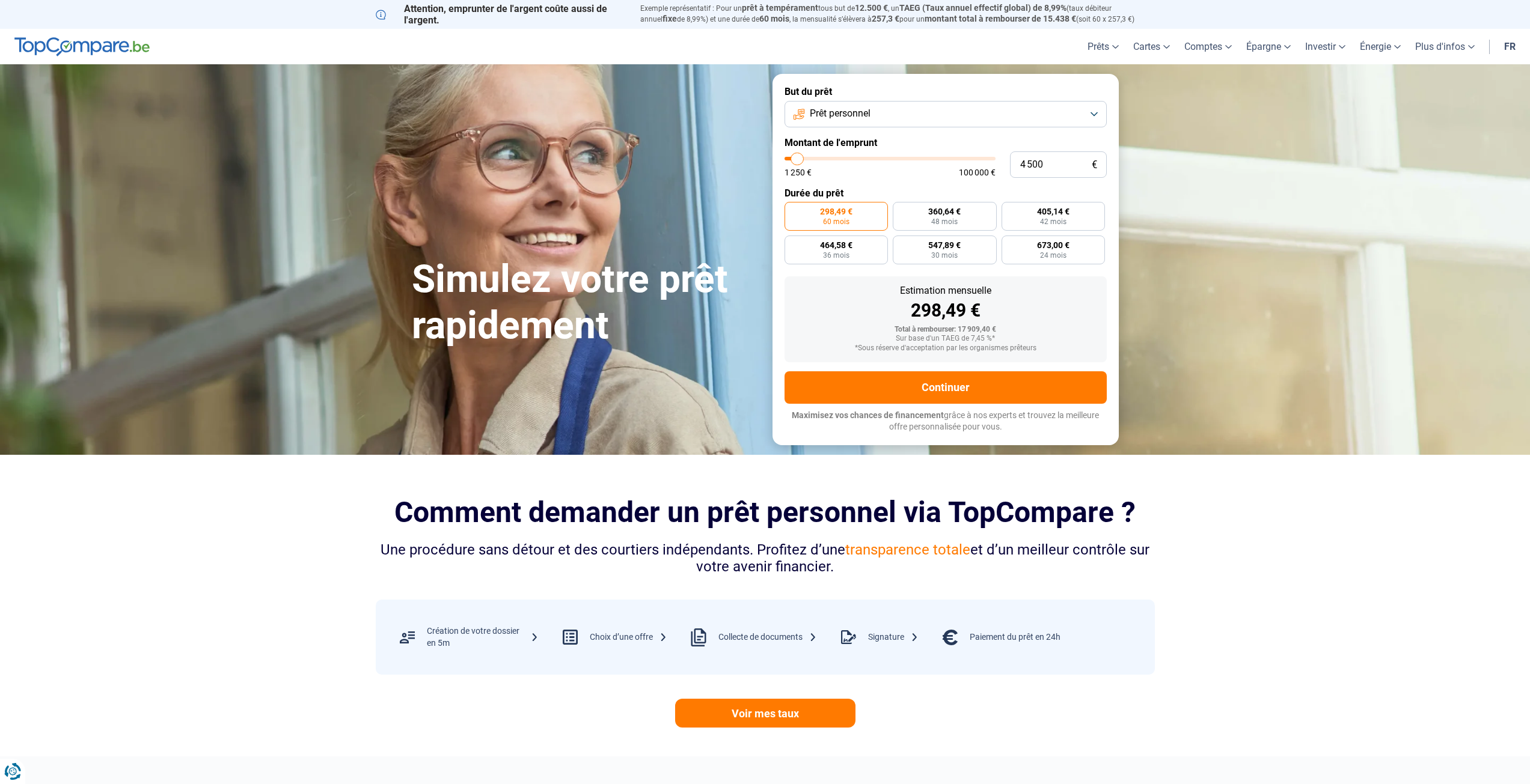
type input "5000"
type input "5 250"
type input "5250"
type input "5 000"
type input "5000"
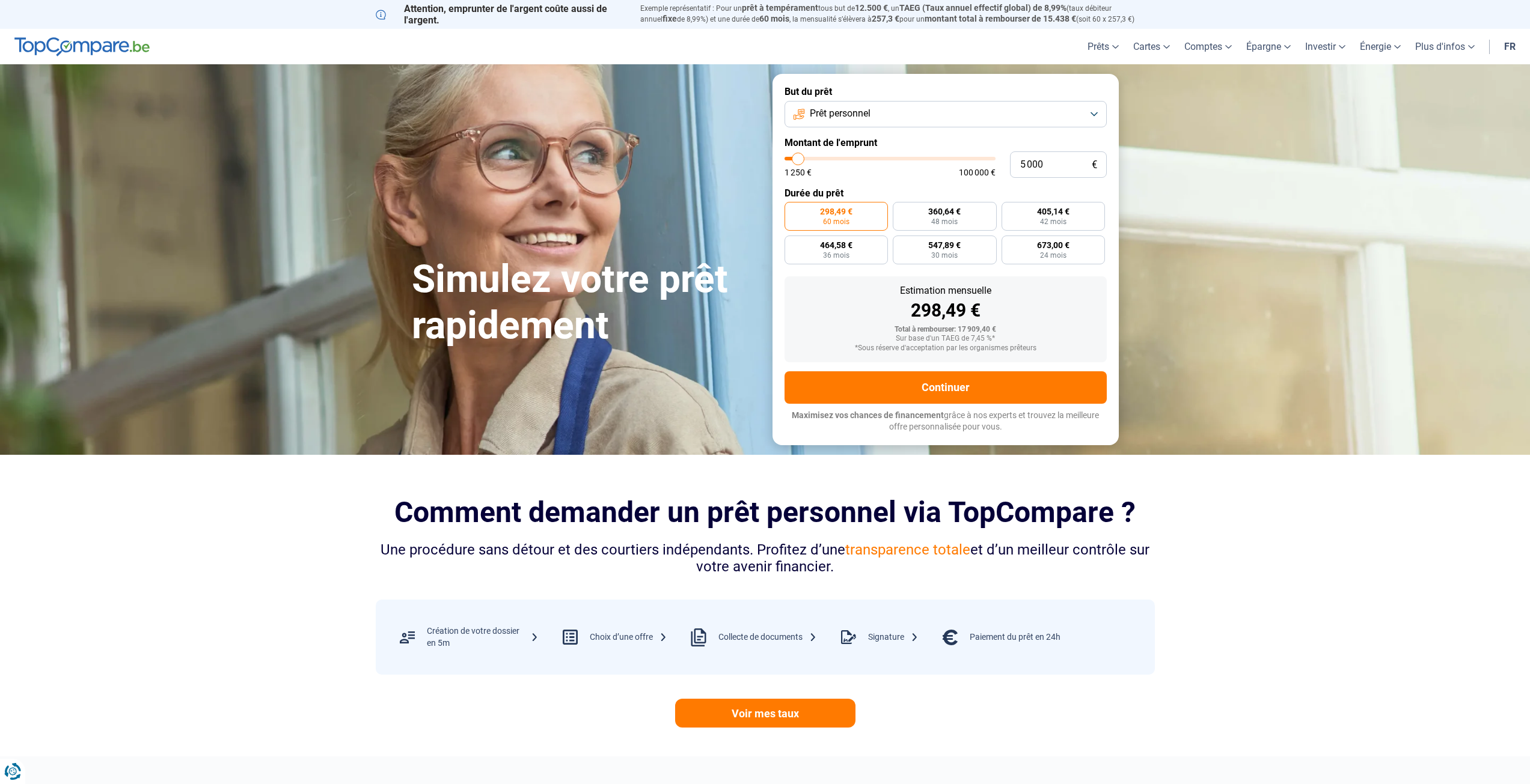
type input "4 500"
type input "4500"
type input "5 000"
type input "5000"
type input "5 250"
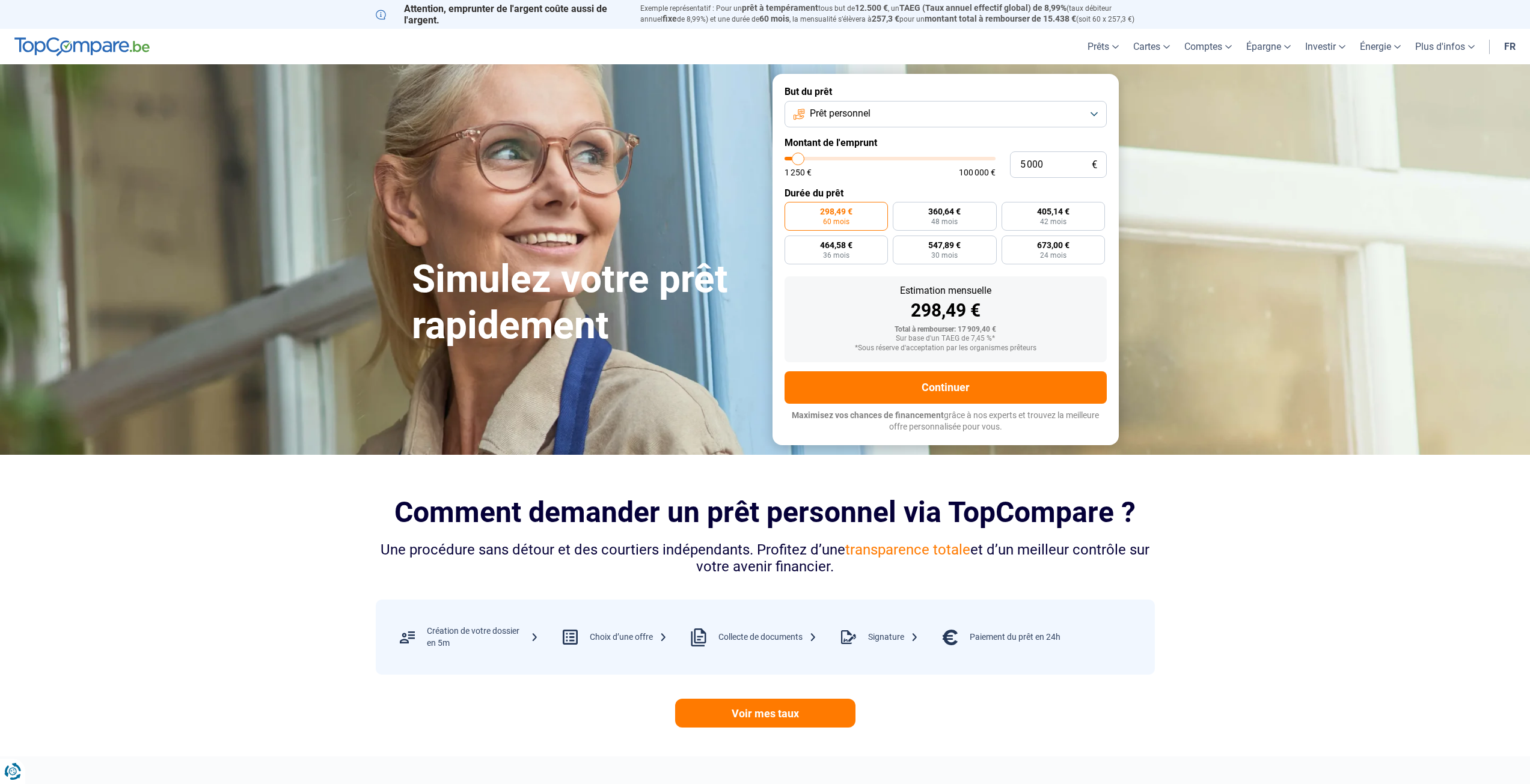
type input "5250"
type input "5 000"
type input "5000"
type input "4 500"
type input "4500"
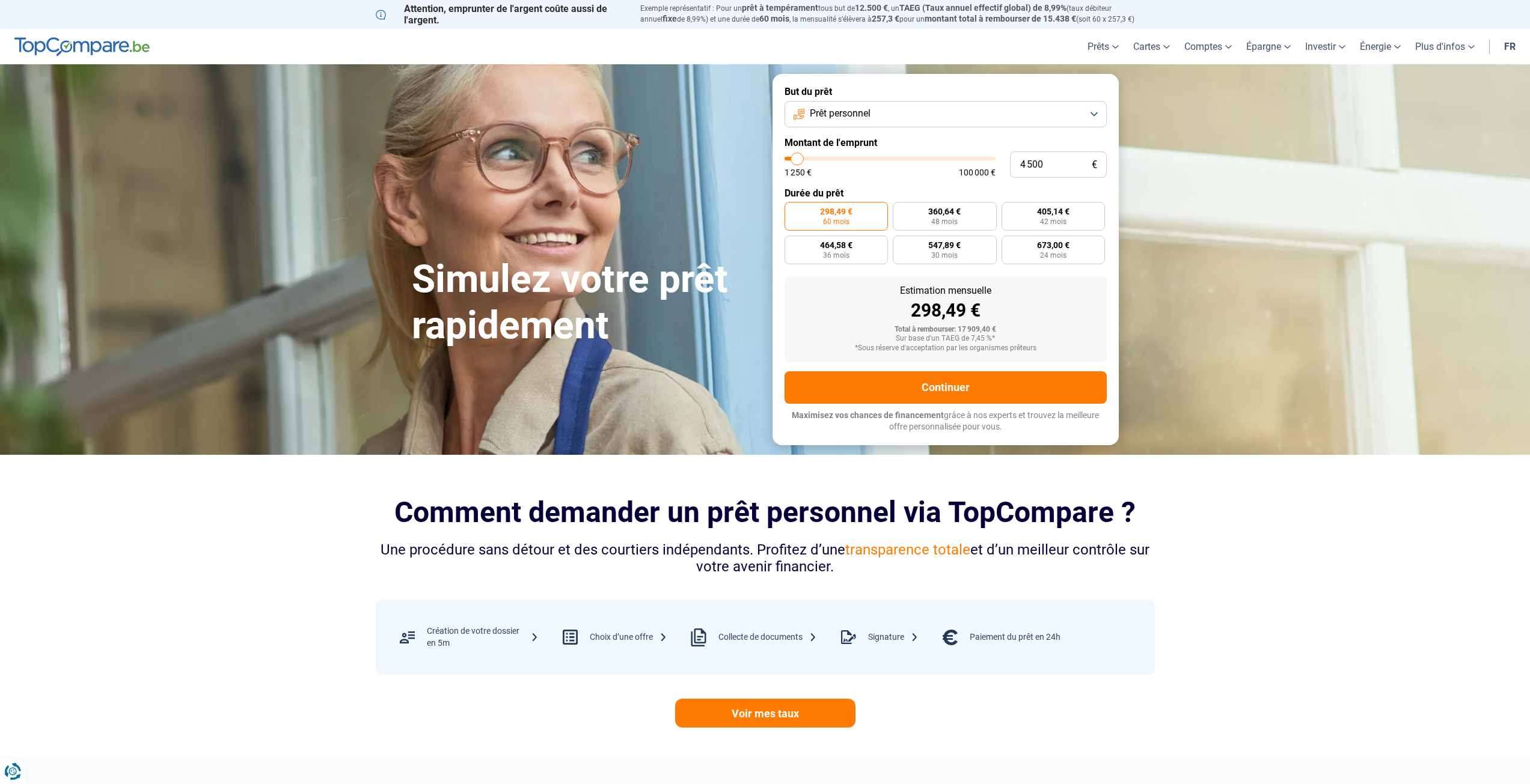
type input "4 250"
type input "4250"
type input "4 500"
type input "4500"
type input "5 000"
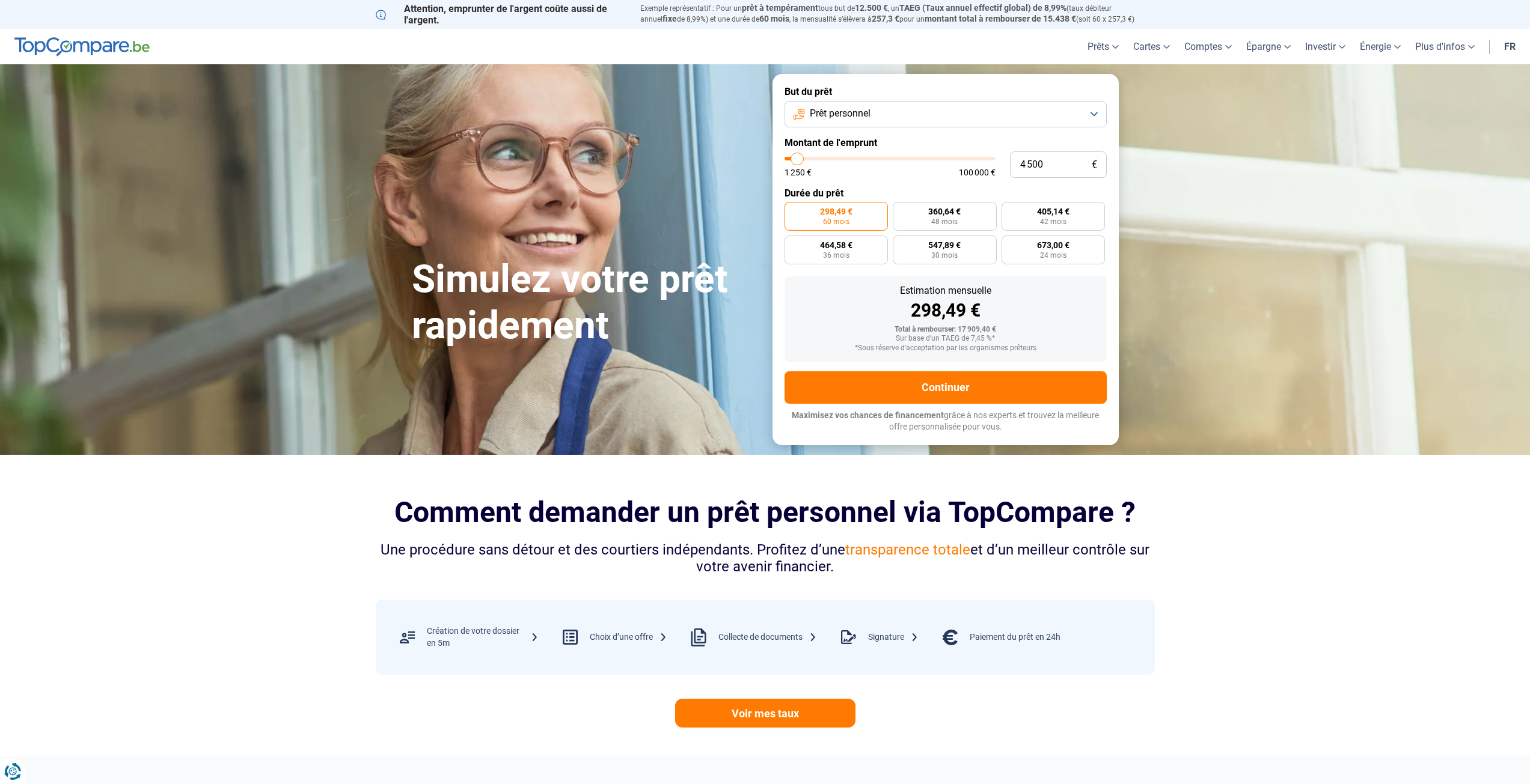
type input "5000"
type input "5 250"
type input "5250"
type input "5 000"
drag, startPoint x: 820, startPoint y: 160, endPoint x: 798, endPoint y: 163, distance: 22.2
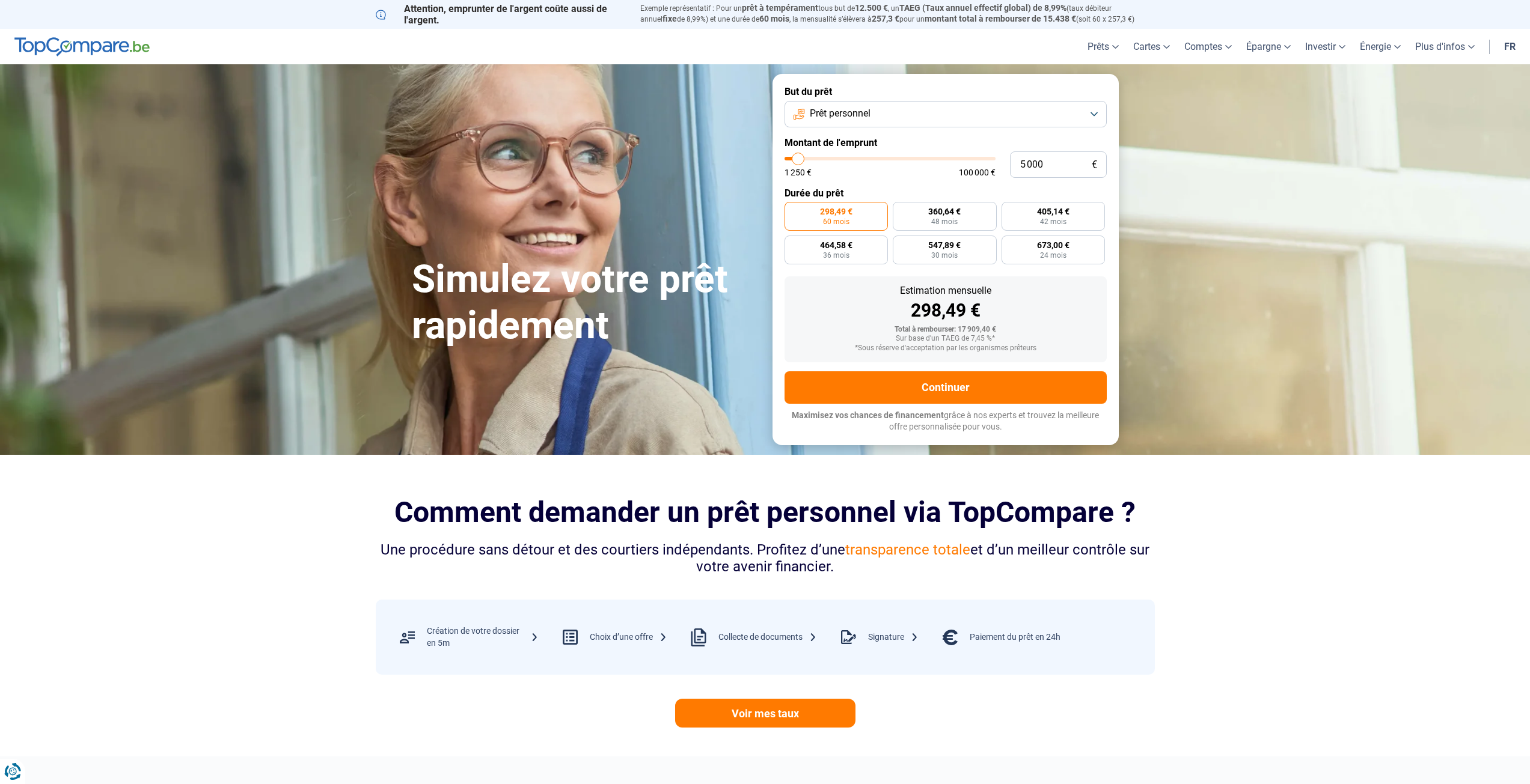
type input "5000"
click at [798, 160] on input "range" at bounding box center [889, 158] width 211 height 4
radio input "true"
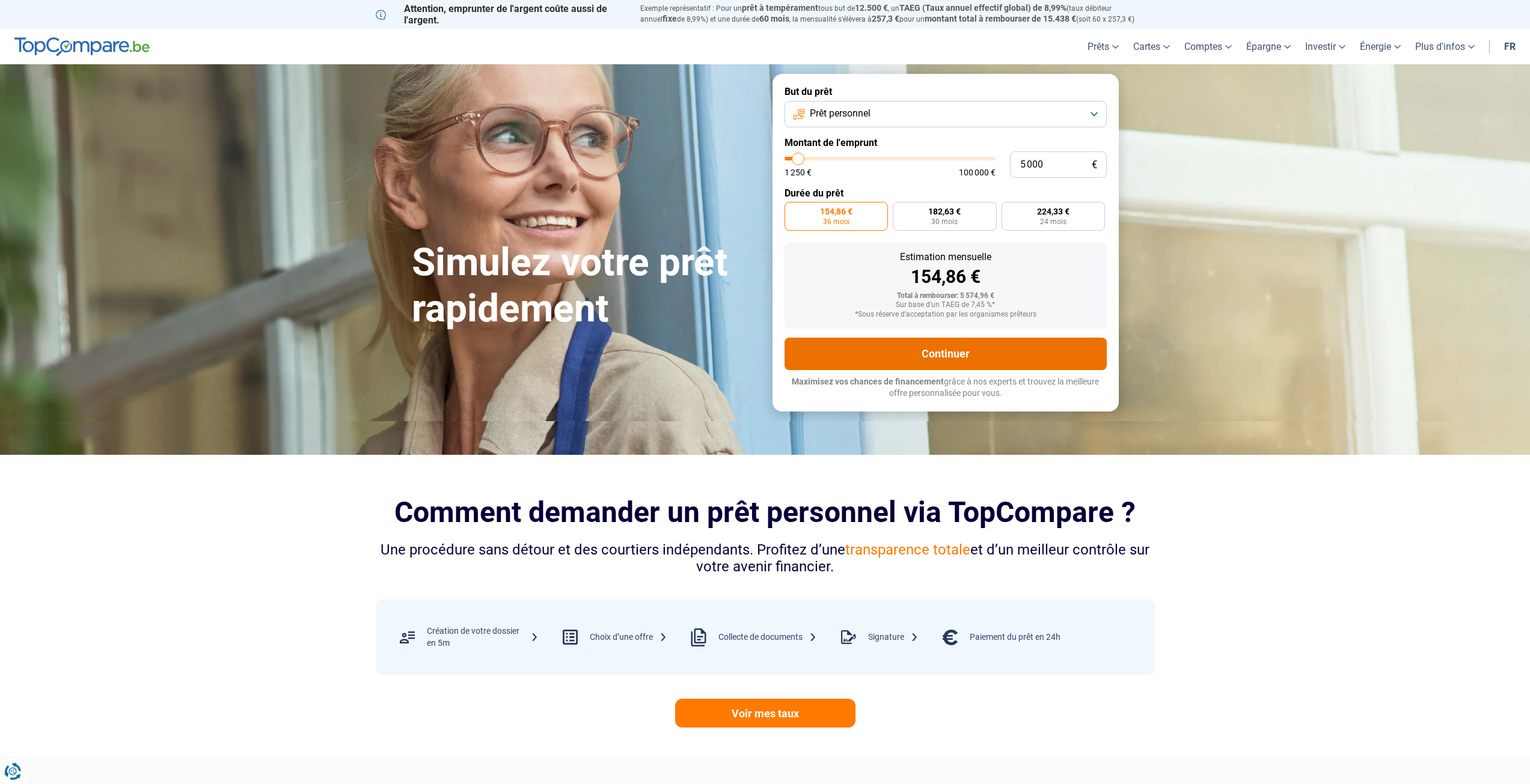
click at [796, 357] on button "Continuer" at bounding box center [945, 354] width 322 height 33
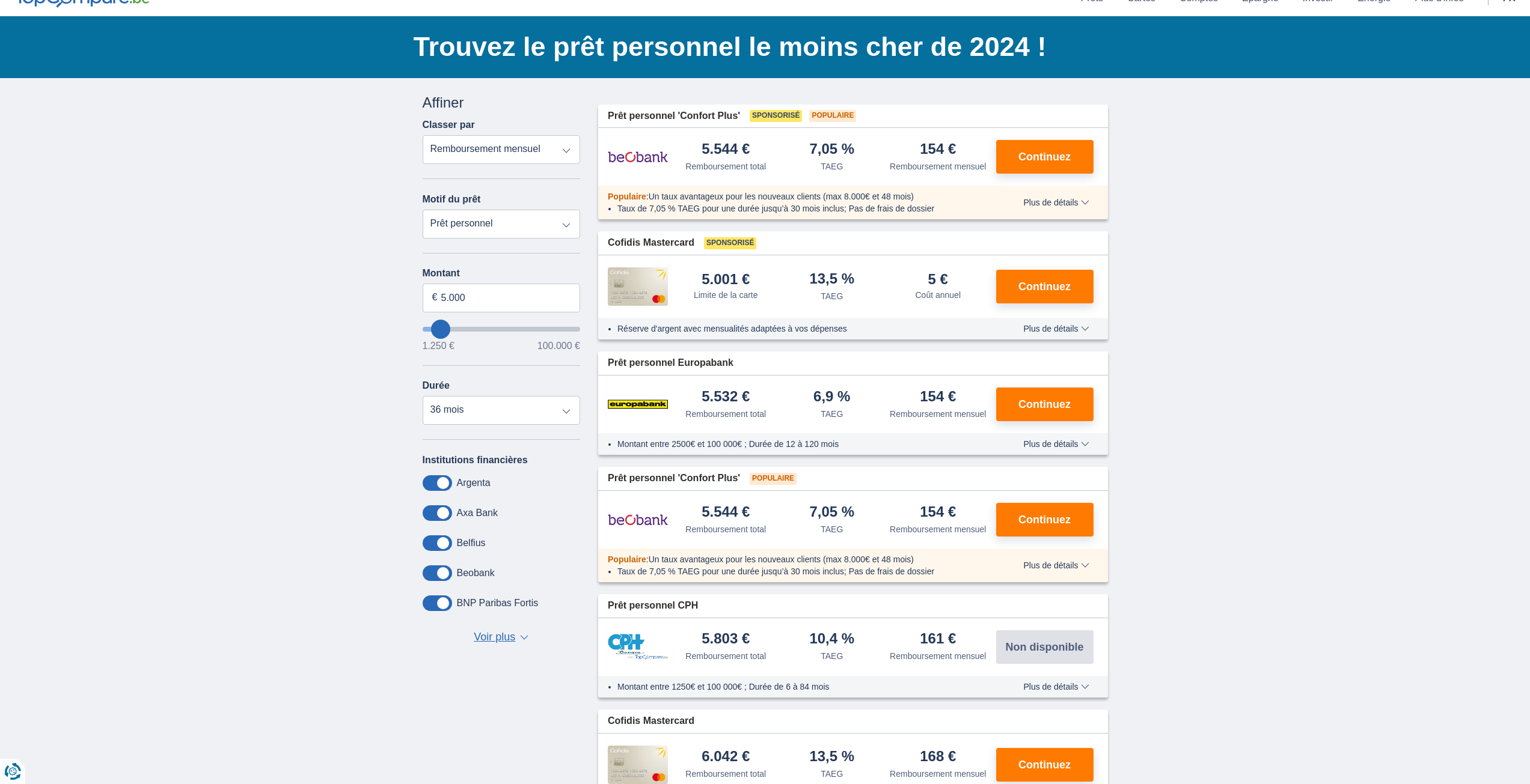
scroll to position [60, 0]
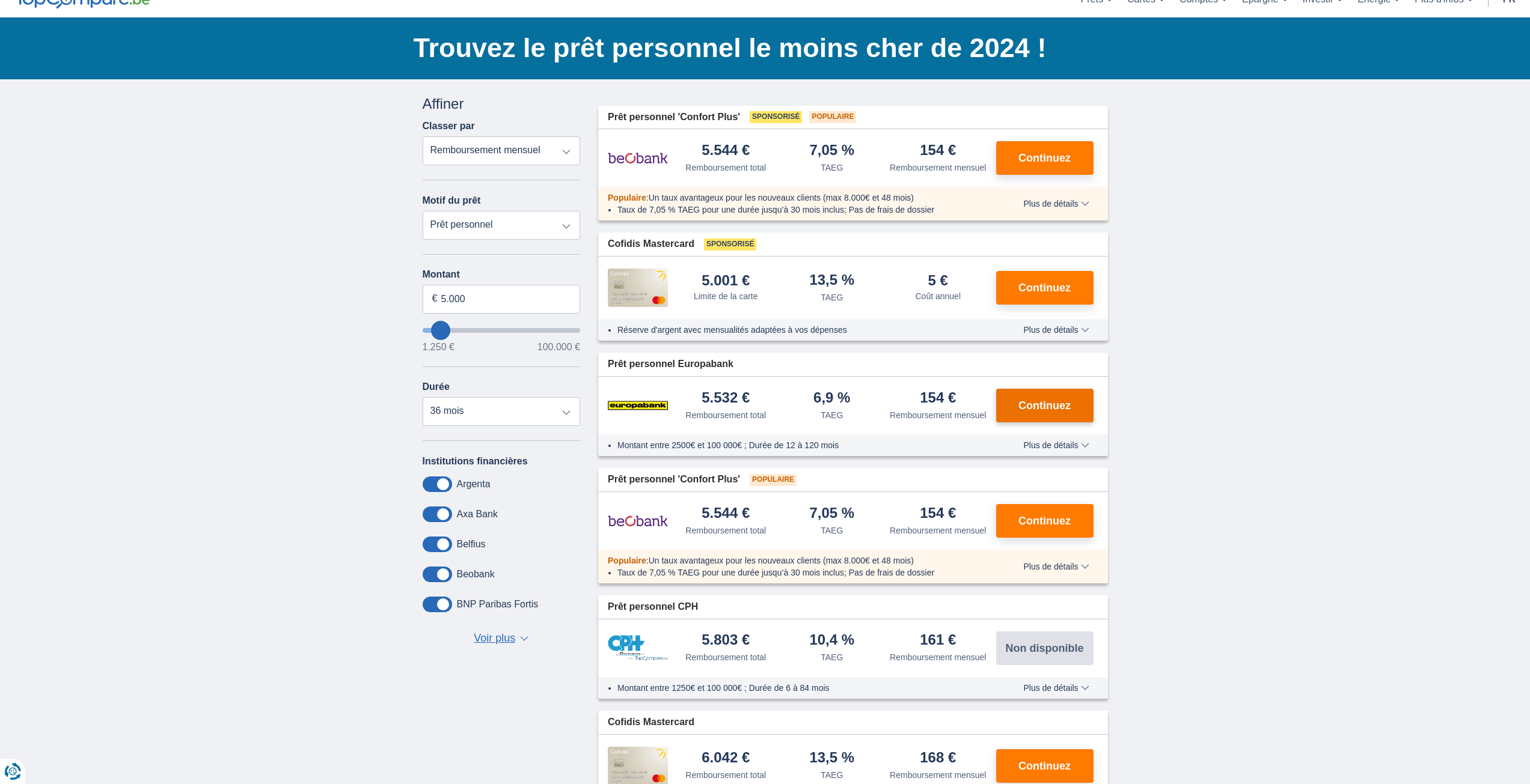
click at [1044, 395] on button "Continuez" at bounding box center [1045, 406] width 98 height 34
